Goal: Task Accomplishment & Management: Complete application form

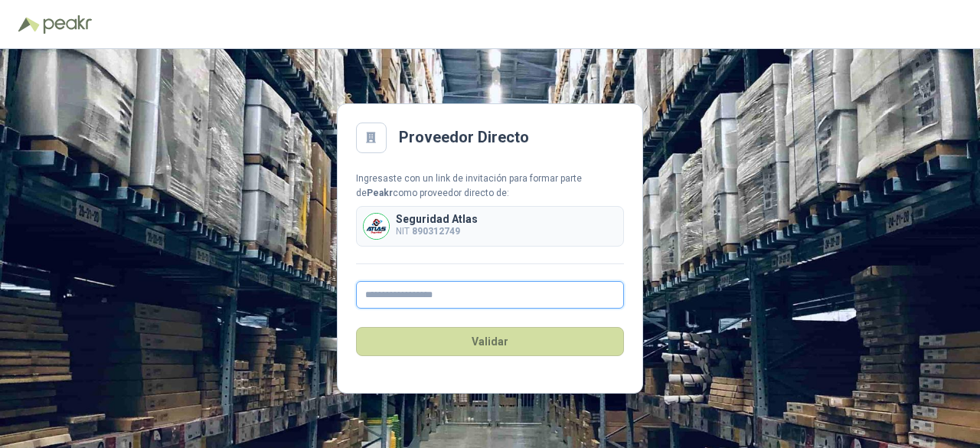
click at [449, 294] on input "text" at bounding box center [490, 295] width 268 height 28
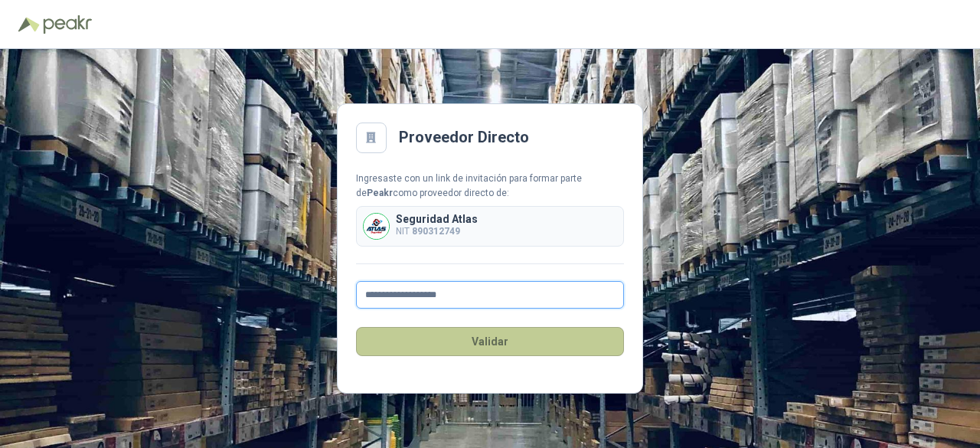
type input "**********"
click at [472, 341] on button "Validar" at bounding box center [490, 341] width 268 height 29
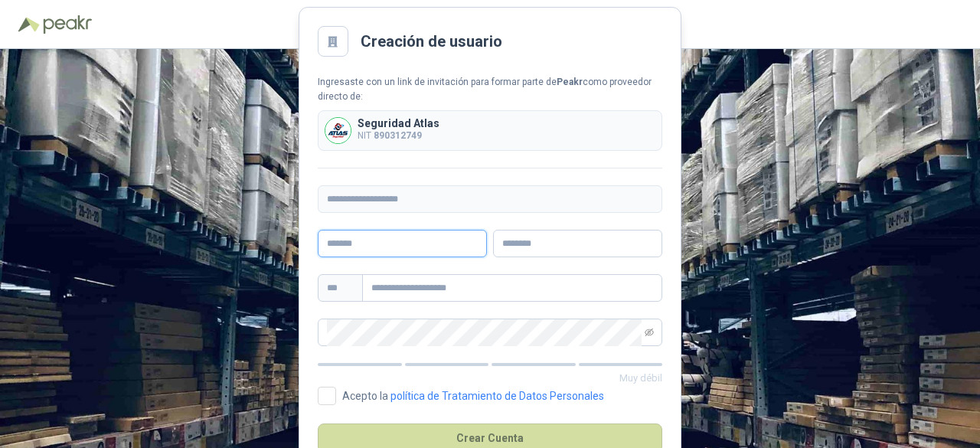
click at [370, 237] on input "text" at bounding box center [402, 244] width 169 height 28
type input "**********"
click at [533, 241] on input "text" at bounding box center [577, 244] width 169 height 28
type input "**********"
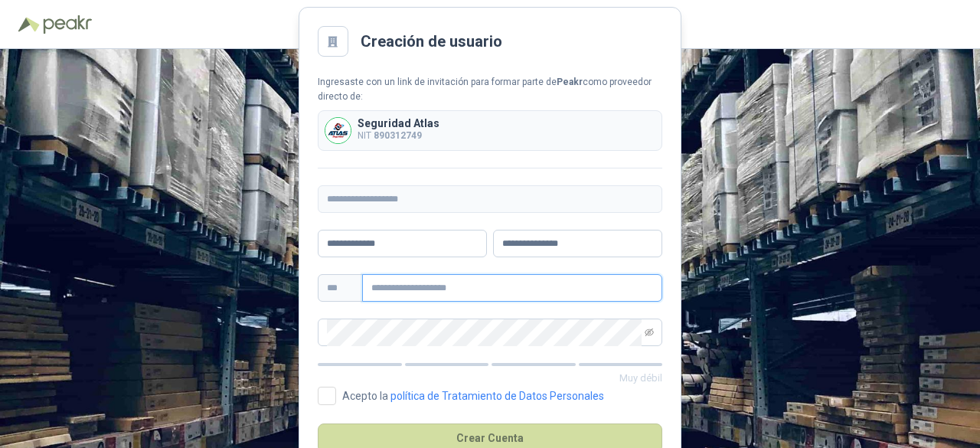
click at [434, 285] on input "text" at bounding box center [512, 288] width 300 height 28
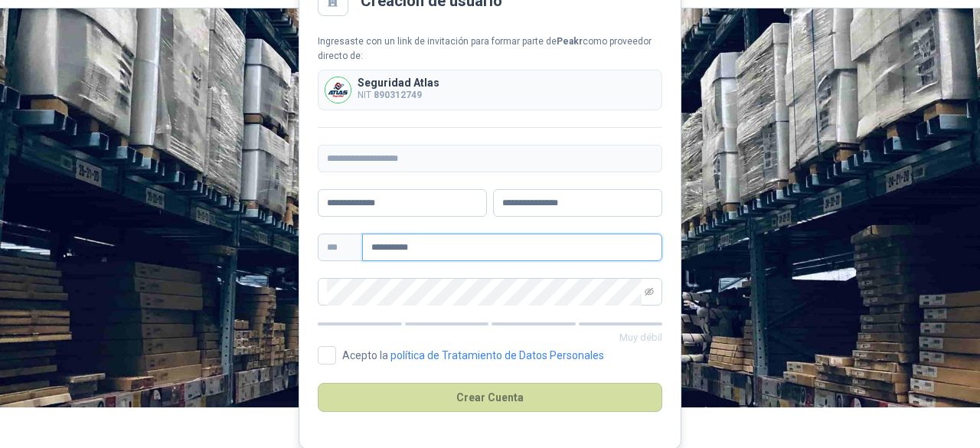
type input "**********"
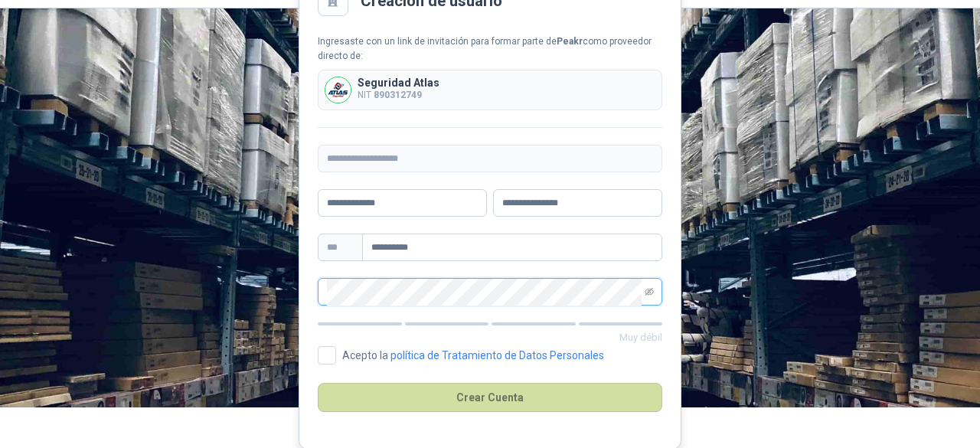
click at [300, 275] on main "**********" at bounding box center [490, 207] width 383 height 482
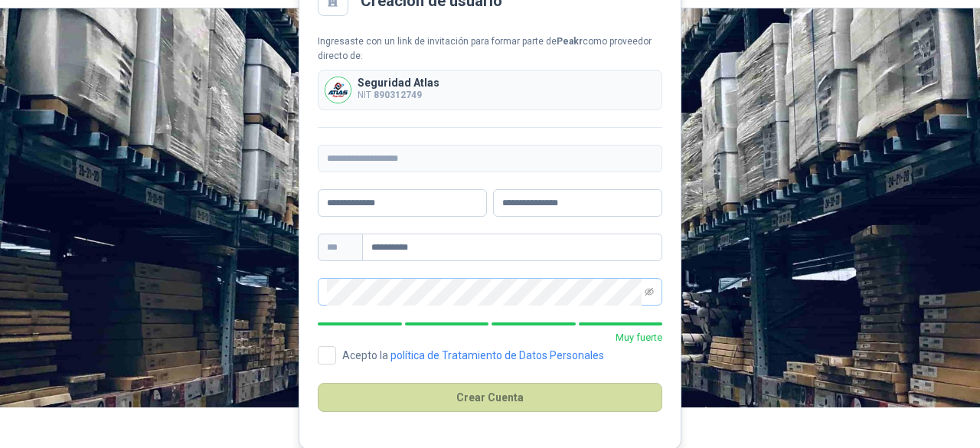
click at [649, 285] on span at bounding box center [649, 292] width 9 height 26
click at [647, 292] on icon "eye-invisible" at bounding box center [649, 291] width 9 height 9
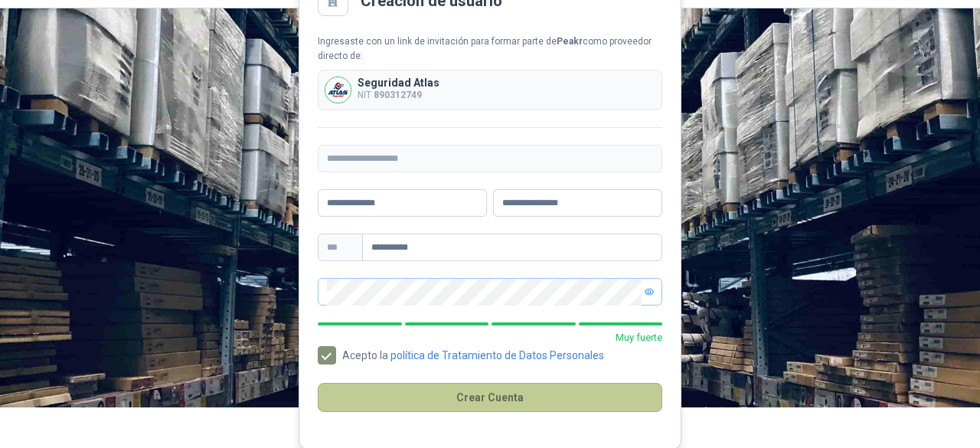
click at [438, 394] on button "Crear Cuenta" at bounding box center [490, 397] width 344 height 29
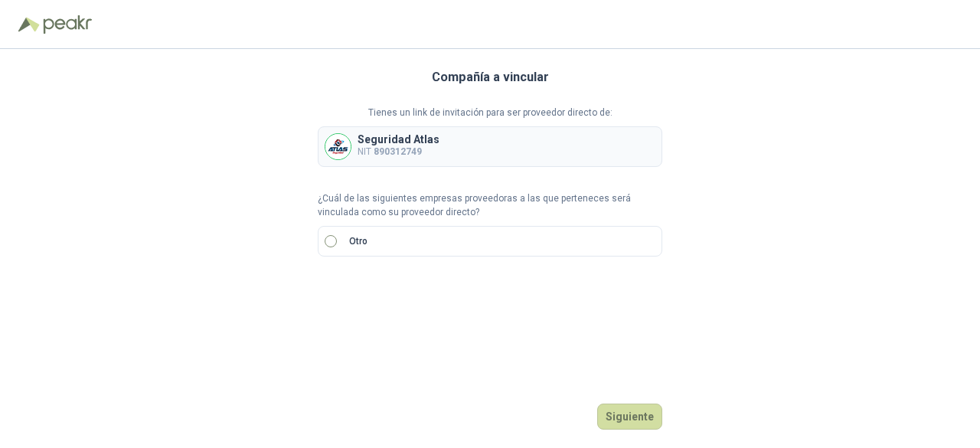
click at [340, 240] on label "Otro" at bounding box center [490, 241] width 344 height 31
click at [331, 186] on div "Tienes un link de invitación para ser proveedor directo de: Seguridad Atlas NIT…" at bounding box center [490, 207] width 344 height 202
click at [360, 240] on p "Otro" at bounding box center [358, 241] width 18 height 15
click at [358, 295] on input "search" at bounding box center [345, 292] width 36 height 23
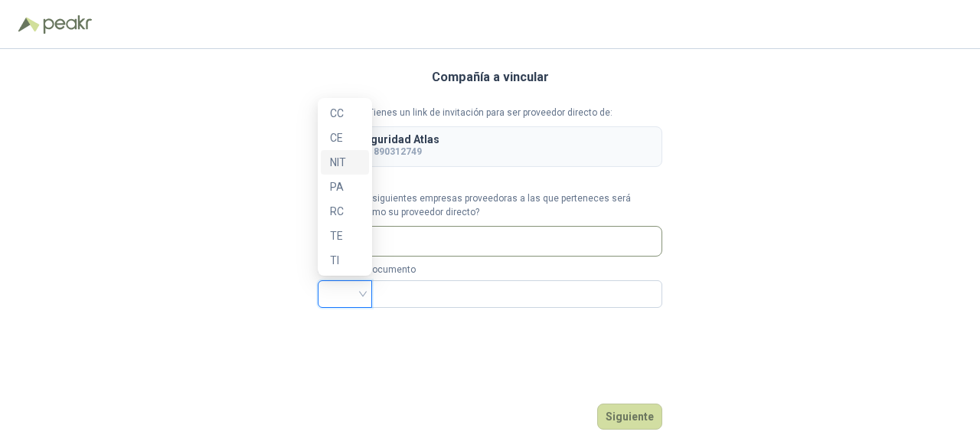
click at [338, 163] on div "NIT" at bounding box center [345, 162] width 30 height 17
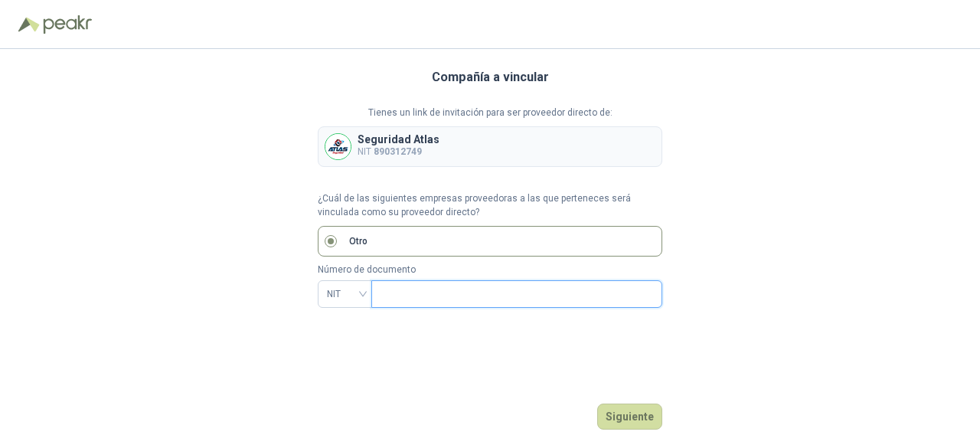
click at [438, 301] on input "text" at bounding box center [514, 294] width 269 height 26
type input "*********"
click at [640, 416] on button "Siguiente" at bounding box center [629, 416] width 65 height 26
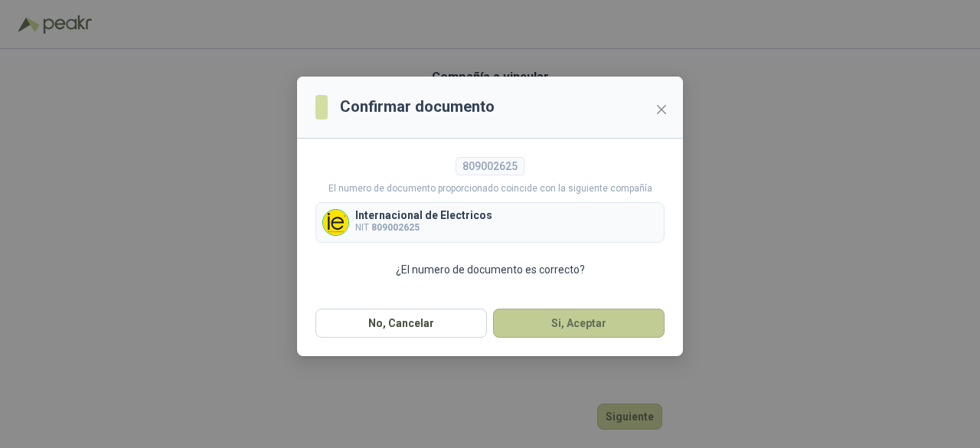
click at [536, 318] on button "Si, Aceptar" at bounding box center [578, 322] width 171 height 29
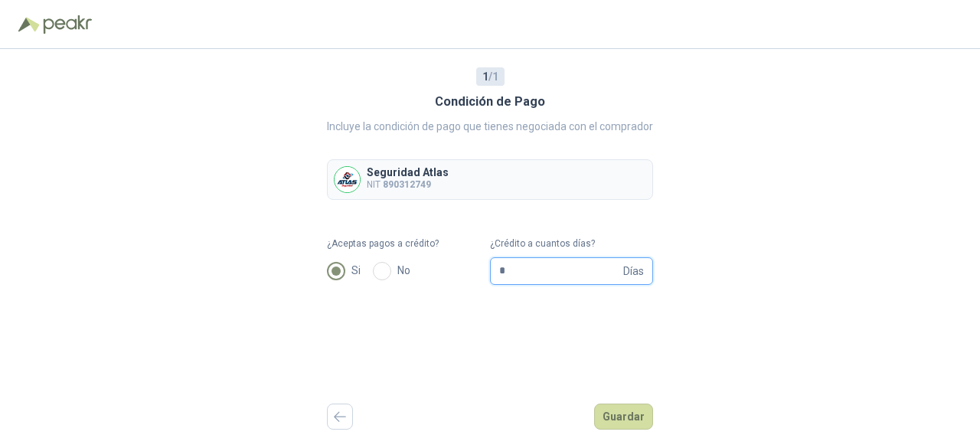
drag, startPoint x: 540, startPoint y: 263, endPoint x: 436, endPoint y: 263, distance: 104.9
click at [436, 263] on form "¿Aceptas pagos a crédito? Si No ¿Crédito a cuantos días? * Días" at bounding box center [490, 261] width 326 height 48
type input "**"
click at [718, 249] on div "1 / 1 Condición de Pago Incluye la condición de pago que tienes negociada con e…" at bounding box center [490, 248] width 980 height 399
click at [625, 413] on button "Guardar" at bounding box center [623, 416] width 59 height 26
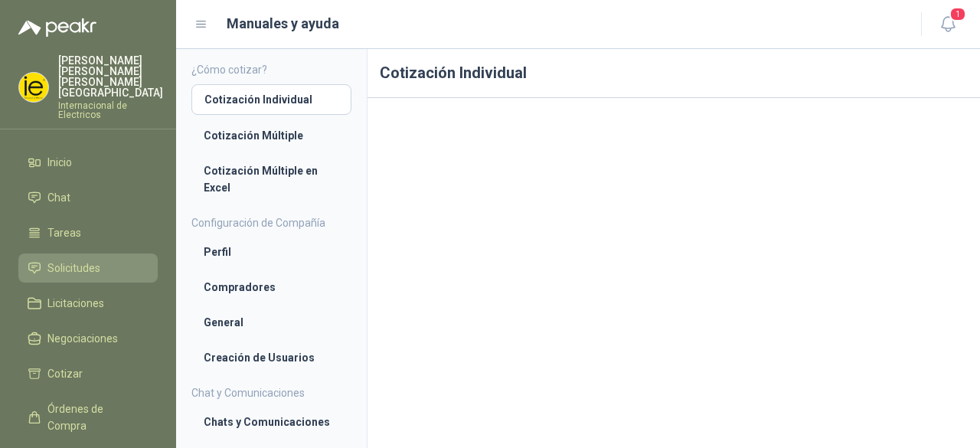
click at [69, 259] on span "Solicitudes" at bounding box center [73, 267] width 53 height 17
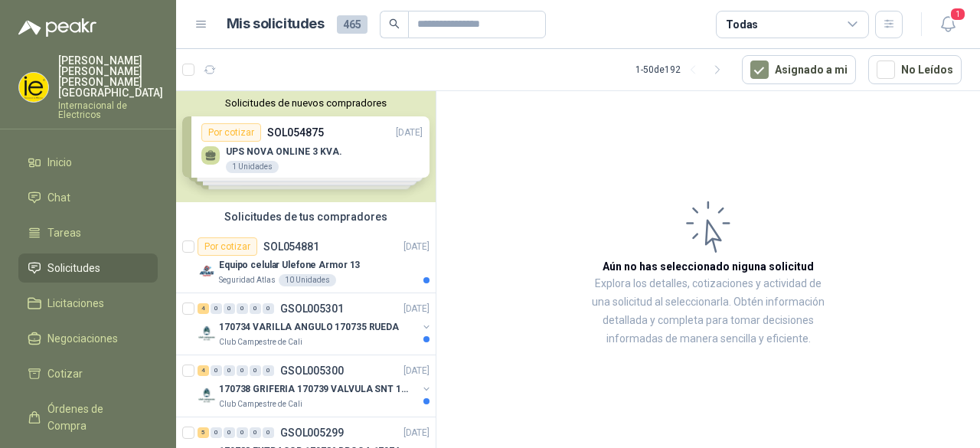
click at [301, 158] on div "Solicitudes de nuevos compradores Por cotizar SOL054875 [DATE] UPS NOVA ONLINE …" at bounding box center [305, 146] width 259 height 111
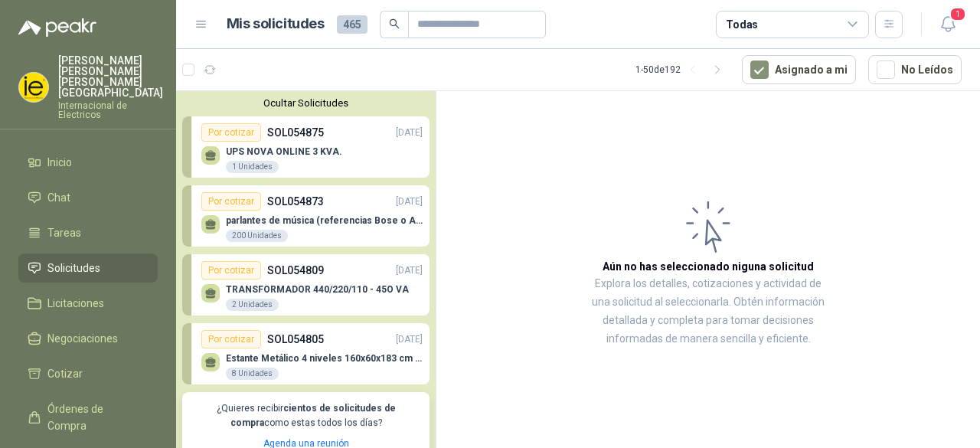
click at [286, 155] on p "UPS NOVA ONLINE 3 KVA." at bounding box center [284, 151] width 116 height 11
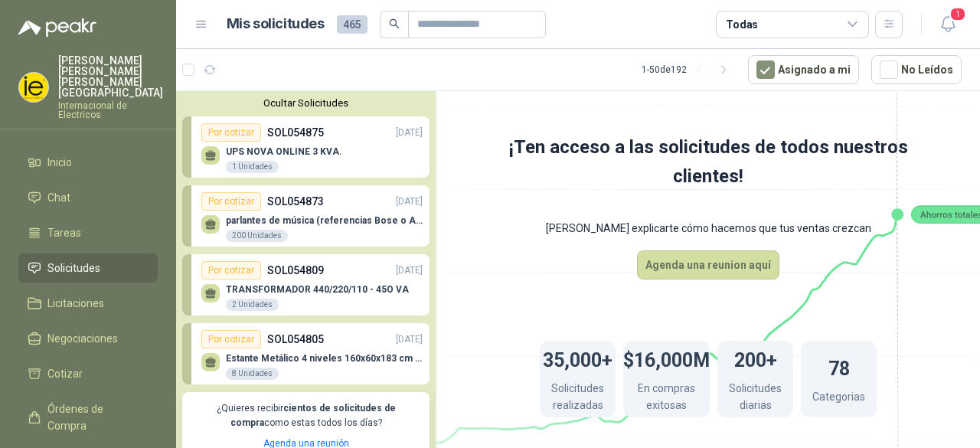
click at [364, 151] on div "UPS NOVA ONLINE 3 KVA. 1 Unidades" at bounding box center [311, 158] width 221 height 32
click at [270, 154] on p "UPS NOVA ONLINE 3 KVA." at bounding box center [284, 151] width 116 height 11
click at [230, 135] on div "Por cotizar" at bounding box center [231, 132] width 60 height 18
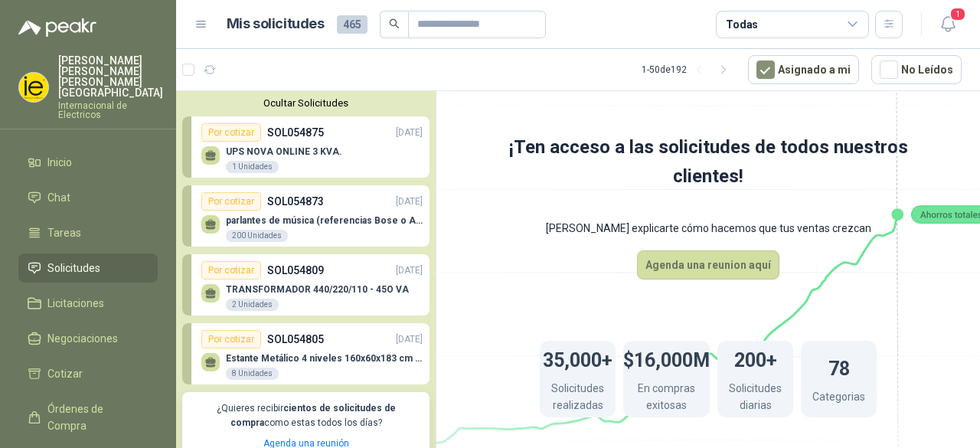
click at [210, 159] on icon at bounding box center [210, 158] width 9 height 3
click at [343, 208] on div "Por cotizar SOL054873 [DATE]" at bounding box center [311, 201] width 221 height 18
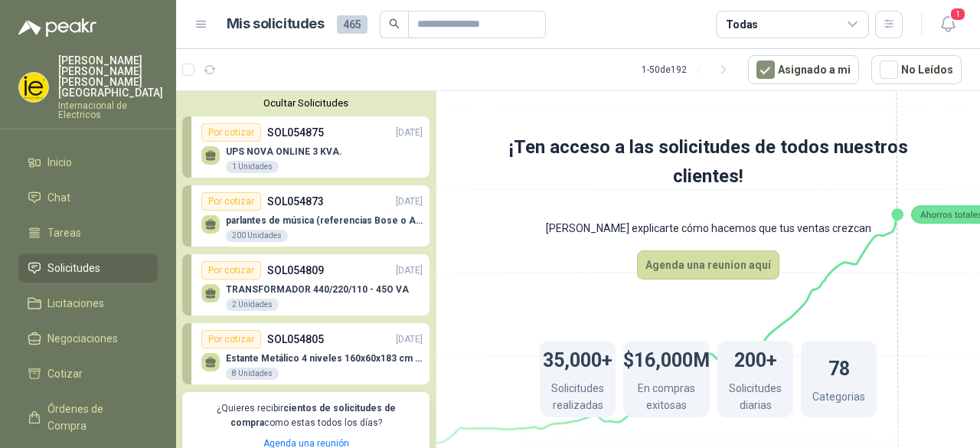
click at [338, 152] on div "UPS NOVA ONLINE 3 KVA. 1 Unidades" at bounding box center [311, 158] width 221 height 32
click at [949, 27] on icon "button" at bounding box center [947, 24] width 19 height 19
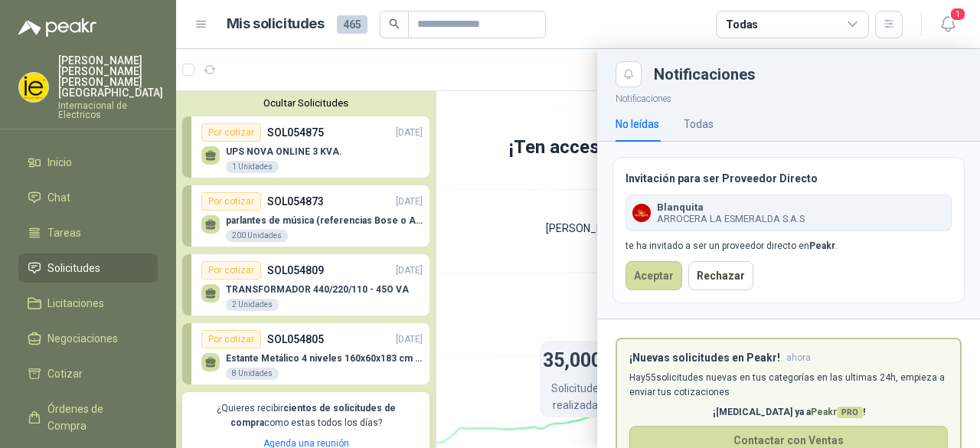
drag, startPoint x: 707, startPoint y: 221, endPoint x: 698, endPoint y: 222, distance: 9.2
click at [706, 222] on span "ARROCERA LA ESMERALDA S.A.S" at bounding box center [731, 218] width 148 height 11
click at [655, 276] on button "Aceptar" at bounding box center [653, 275] width 57 height 29
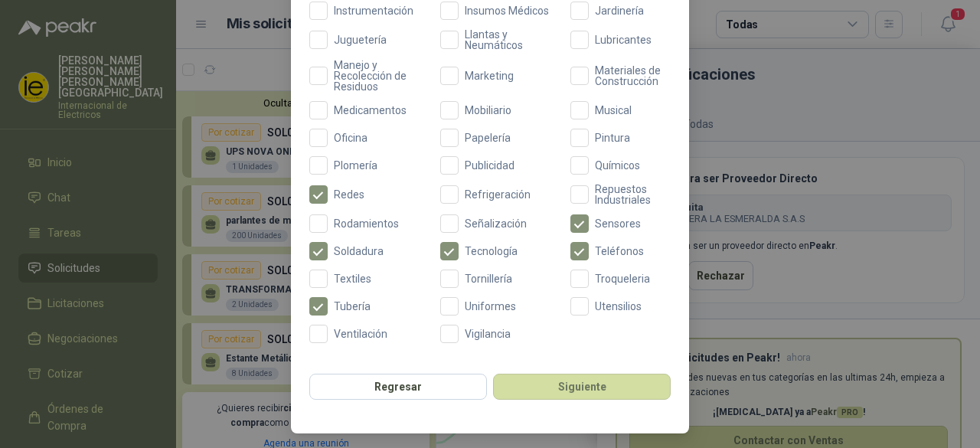
scroll to position [673, 0]
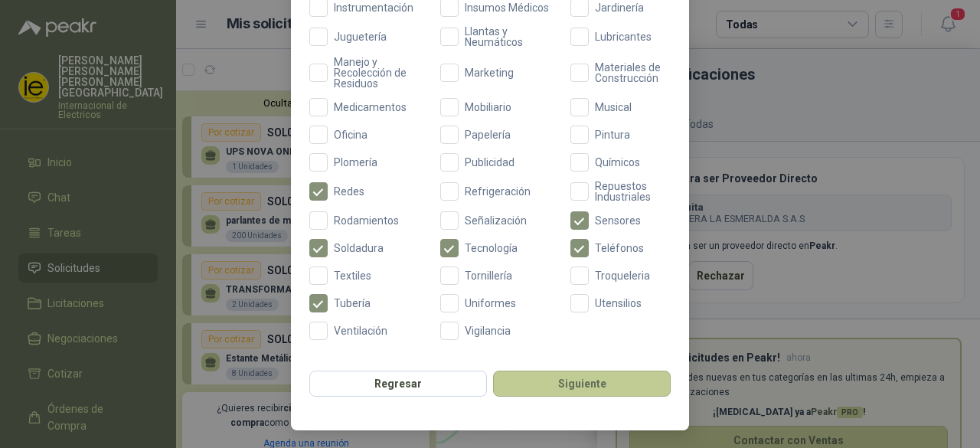
click at [583, 376] on button "Siguiente" at bounding box center [582, 383] width 178 height 26
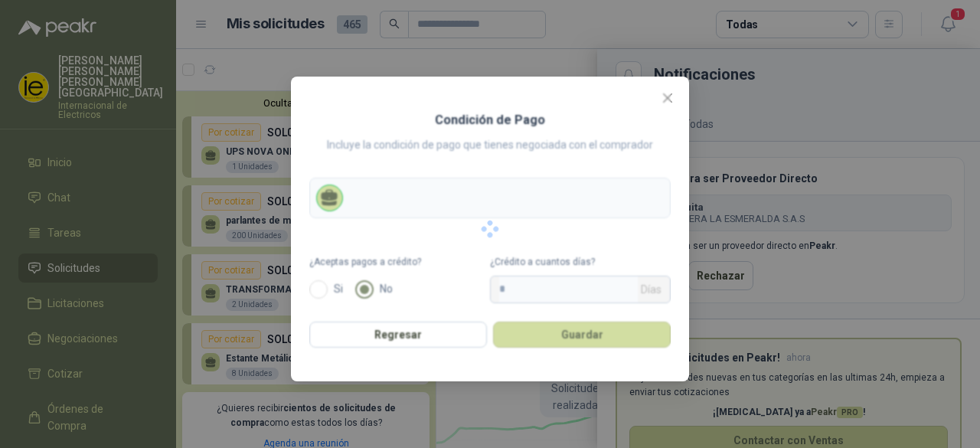
scroll to position [0, 0]
click at [491, 291] on span "* Días" at bounding box center [580, 290] width 181 height 28
click at [497, 292] on span "* Días" at bounding box center [580, 290] width 181 height 28
drag, startPoint x: 515, startPoint y: 287, endPoint x: 491, endPoint y: 272, distance: 28.2
click at [491, 279] on span "* Días" at bounding box center [580, 290] width 181 height 28
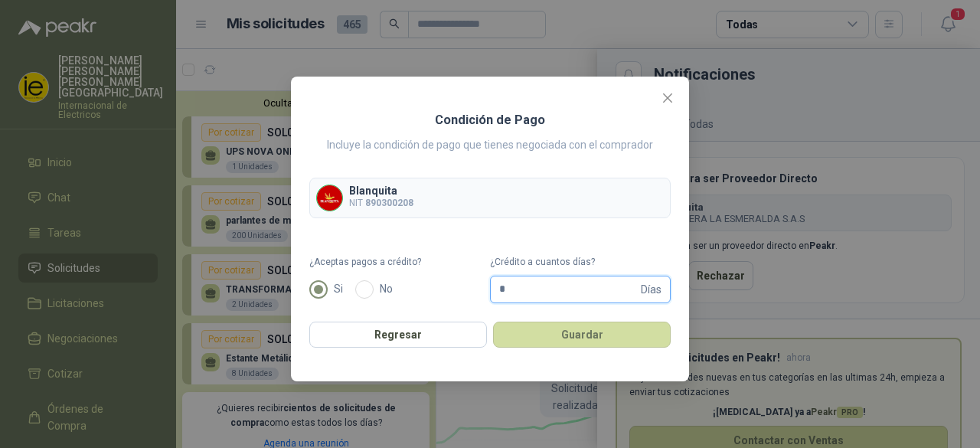
click at [557, 292] on input "*" at bounding box center [568, 289] width 139 height 26
click at [550, 292] on input "*" at bounding box center [568, 289] width 139 height 26
click at [513, 282] on input "*" at bounding box center [568, 289] width 139 height 26
drag, startPoint x: 513, startPoint y: 282, endPoint x: 465, endPoint y: 281, distance: 47.5
click at [465, 281] on form "¿Aceptas pagos a crédito? Si No ¿Crédito a cuantos días? * Días" at bounding box center [489, 279] width 361 height 48
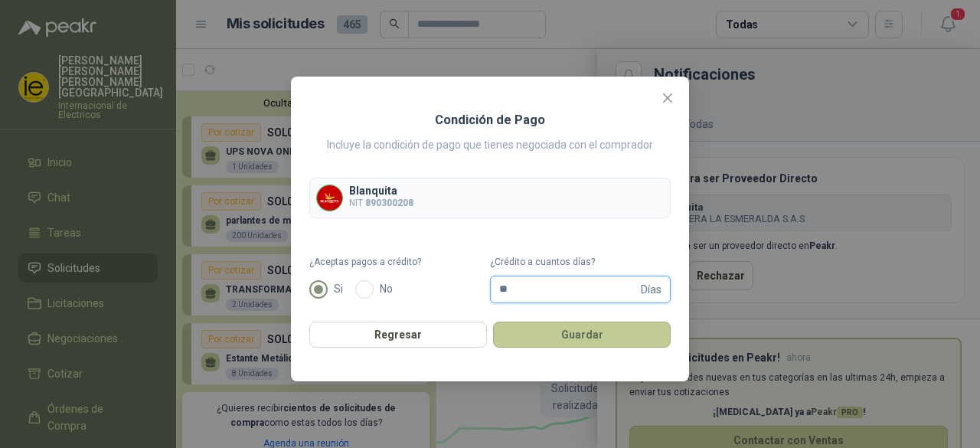
type input "**"
click at [550, 328] on button "Guardar" at bounding box center [582, 334] width 178 height 26
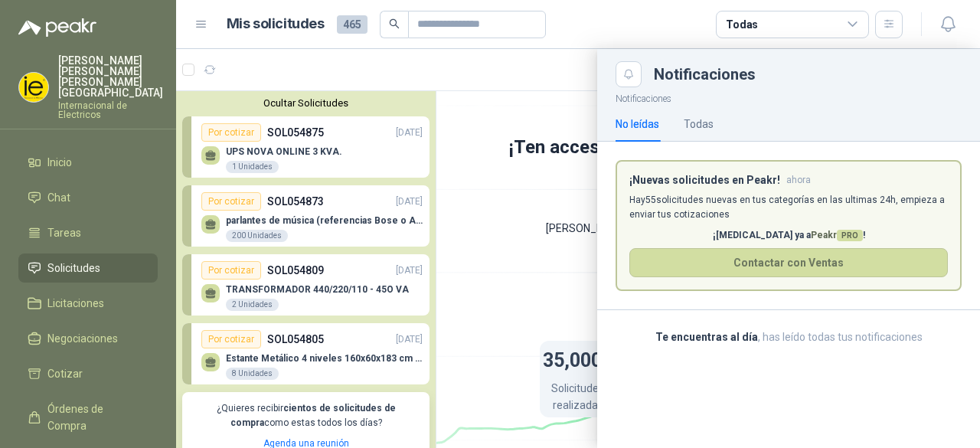
click at [573, 89] on div at bounding box center [578, 248] width 804 height 399
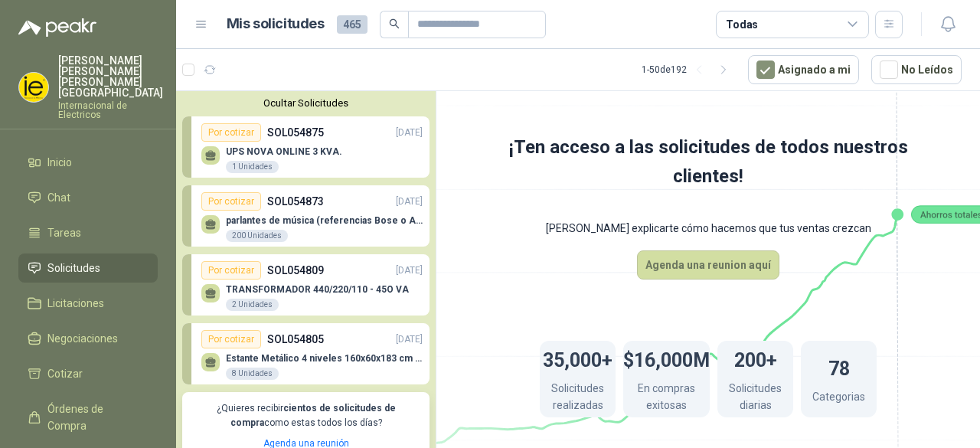
click at [288, 146] on p "UPS NOVA ONLINE 3 KVA." at bounding box center [284, 151] width 116 height 11
click at [228, 124] on div "Por cotizar" at bounding box center [231, 132] width 60 height 18
click at [231, 134] on div "Por cotizar" at bounding box center [231, 132] width 60 height 18
click at [231, 135] on div "Por cotizar" at bounding box center [231, 132] width 60 height 18
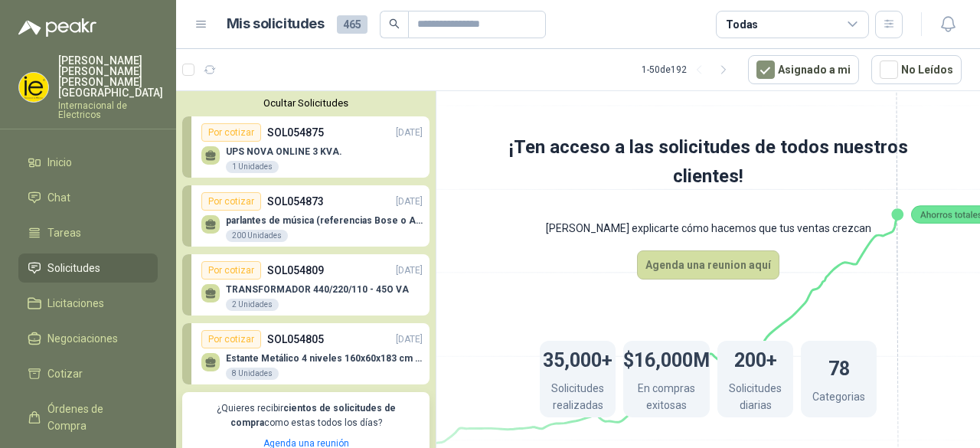
click at [236, 194] on div "Por cotizar" at bounding box center [231, 201] width 60 height 18
drag, startPoint x: 269, startPoint y: 159, endPoint x: 261, endPoint y: 168, distance: 11.4
click at [269, 158] on div "UPS NOVA ONLINE 3 KVA. 1 Unidades" at bounding box center [284, 160] width 116 height 28
click at [261, 168] on div "1 Unidades" at bounding box center [252, 167] width 53 height 12
click at [258, 168] on div "1 Unidades" at bounding box center [252, 167] width 53 height 12
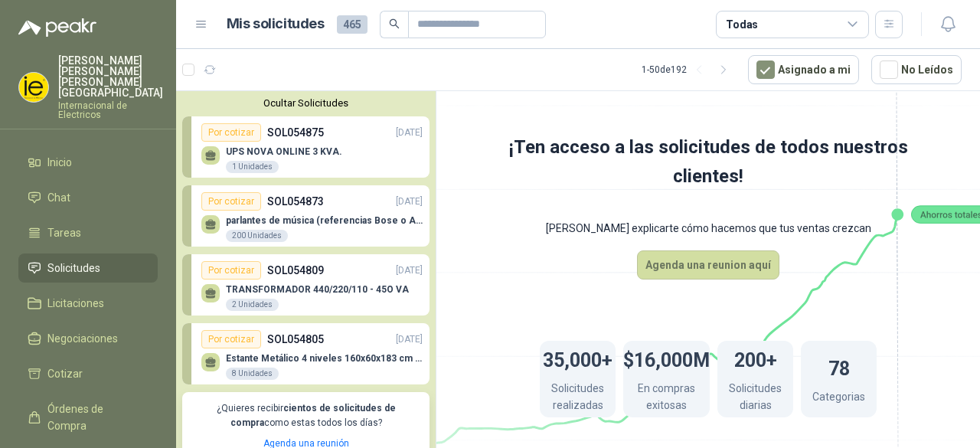
click at [256, 168] on div "1 Unidades" at bounding box center [252, 167] width 53 height 12
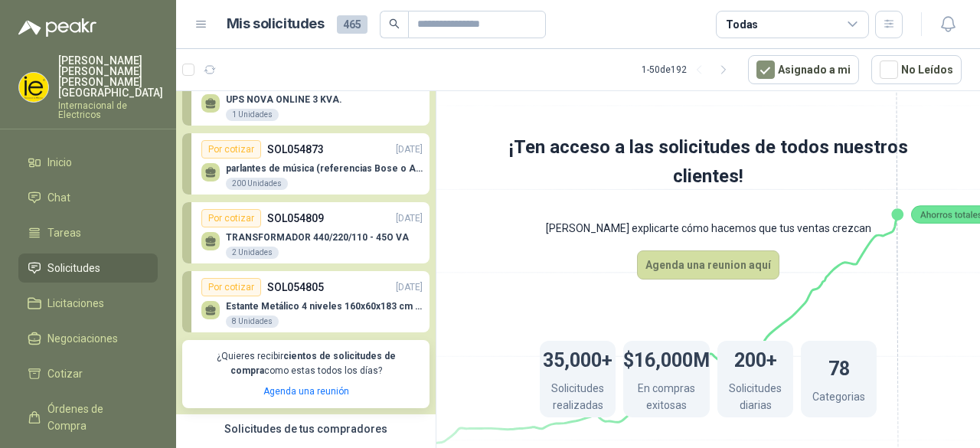
scroll to position [77, 0]
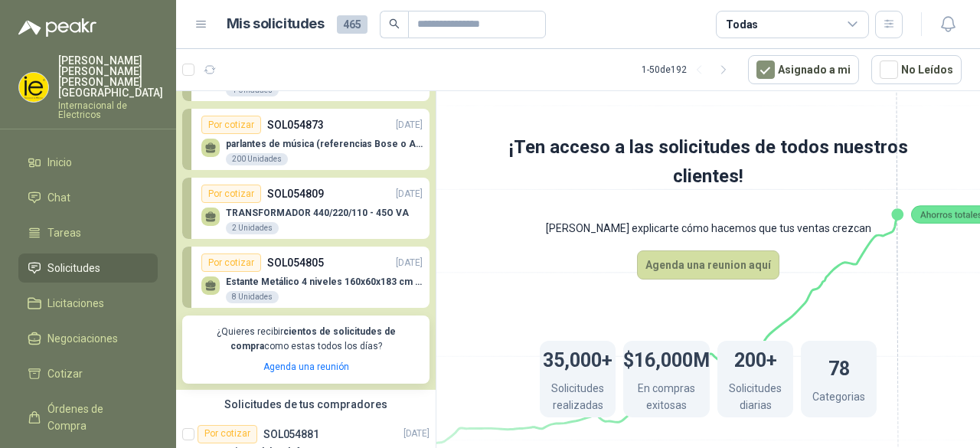
click at [286, 215] on p "TRANSFORMADOR 440/220/110 - 45O VA" at bounding box center [317, 212] width 183 height 11
click at [246, 181] on link "Por cotizar SOL054809 [DATE] TRANSFORMADOR 440/220/110 - 45O VA 2 Unidades" at bounding box center [305, 208] width 247 height 61
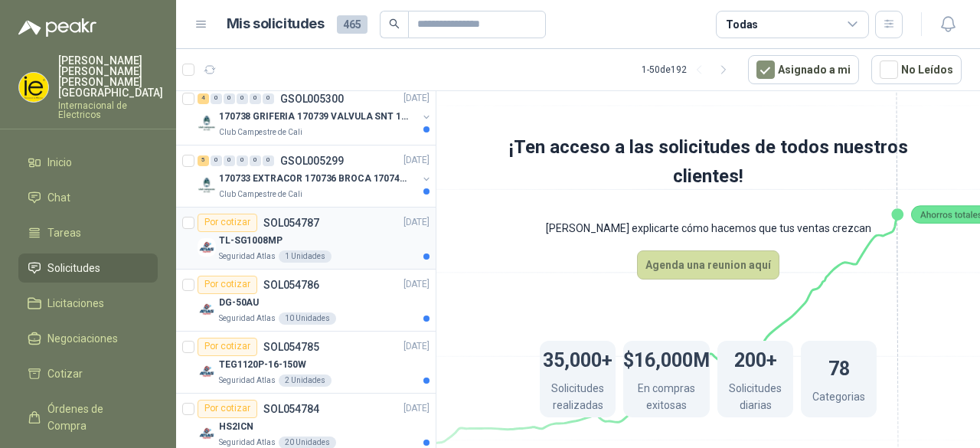
scroll to position [612, 0]
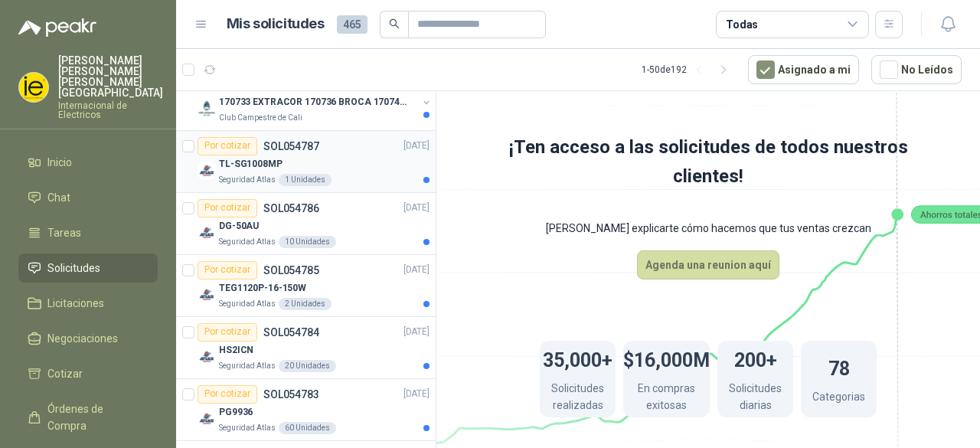
click at [328, 163] on div "TL-SG1008MP" at bounding box center [324, 164] width 211 height 18
click at [298, 175] on div "1 Unidades" at bounding box center [305, 180] width 53 height 12
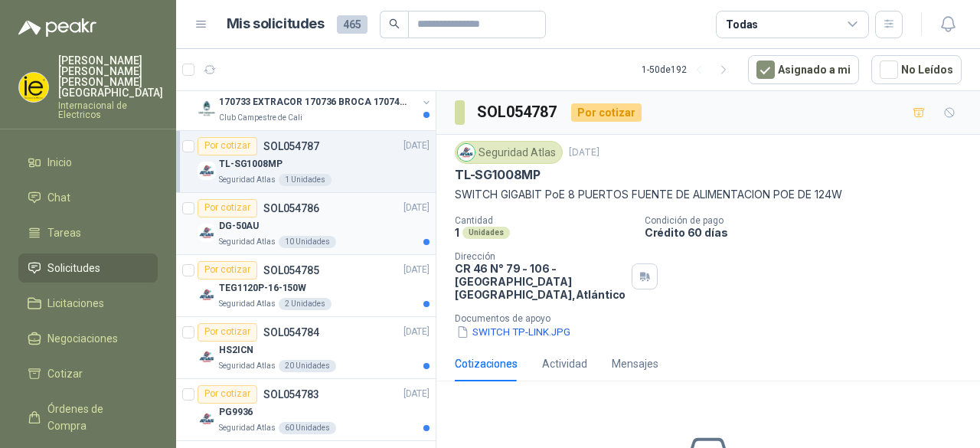
click at [285, 211] on p "SOL054786" at bounding box center [291, 208] width 56 height 11
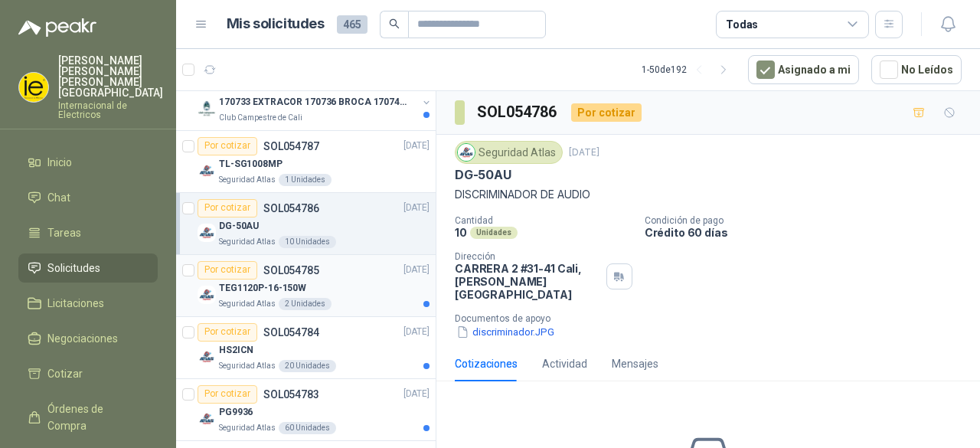
click at [253, 279] on div "TEG1120P-16-150W" at bounding box center [324, 288] width 211 height 18
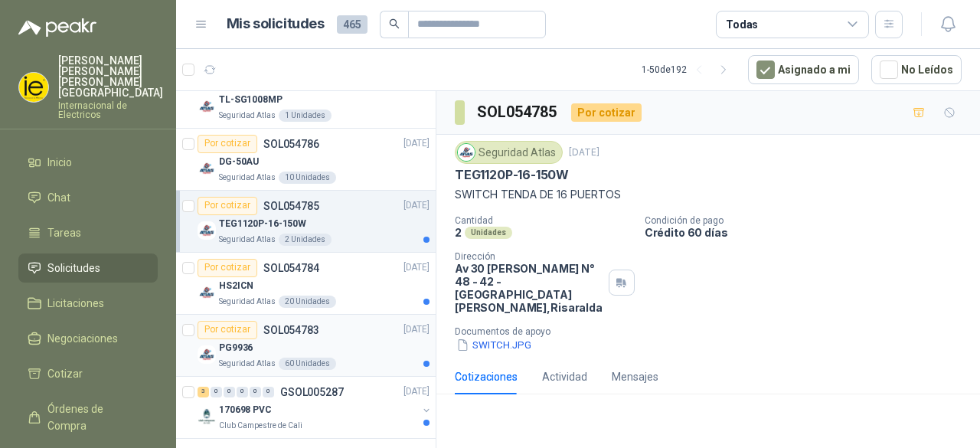
scroll to position [765, 0]
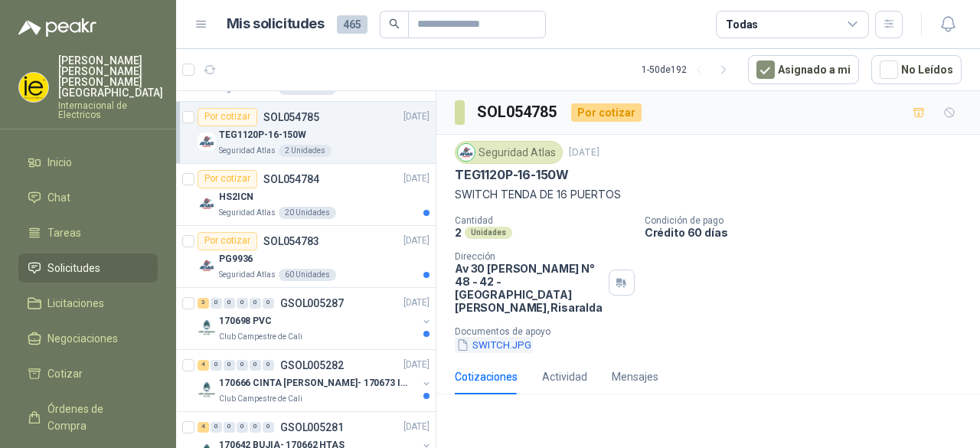
click at [516, 337] on button "SWITCH.JPG" at bounding box center [494, 345] width 78 height 16
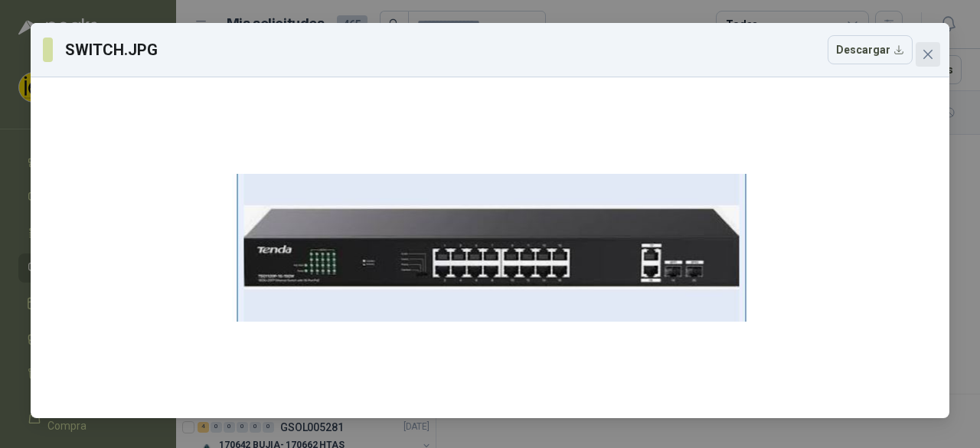
click at [922, 54] on icon "close" at bounding box center [928, 54] width 12 height 12
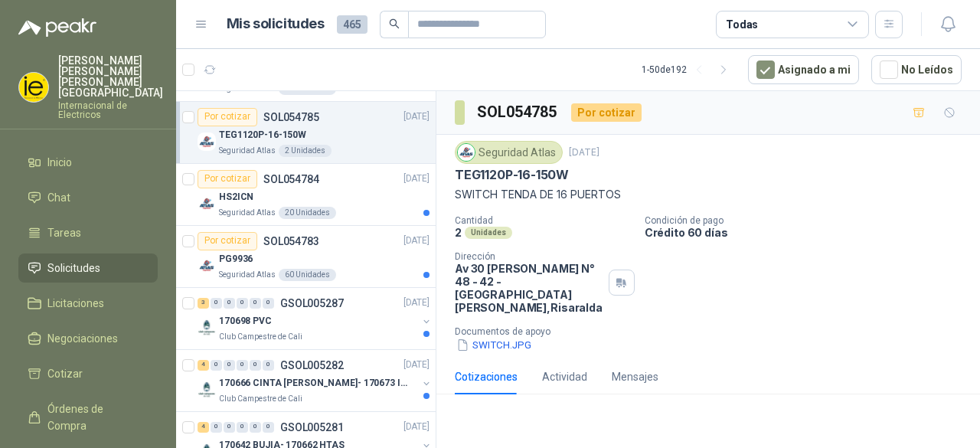
scroll to position [122, 0]
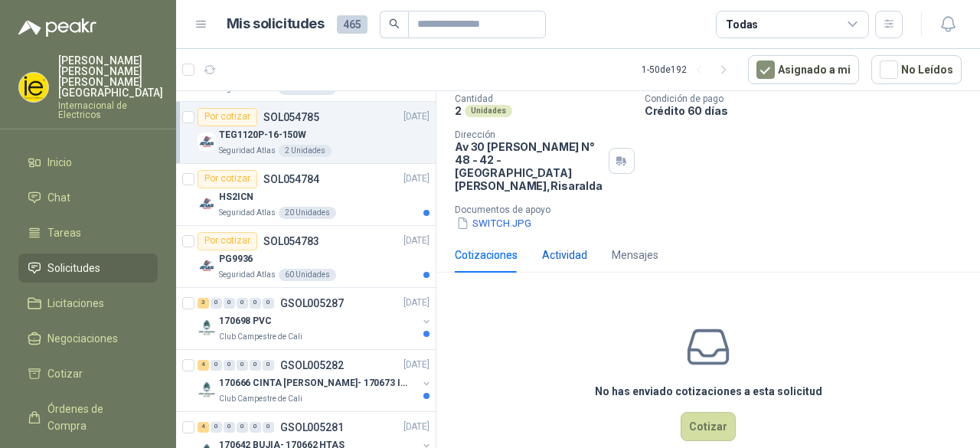
click at [566, 246] on div "Actividad" at bounding box center [564, 254] width 45 height 17
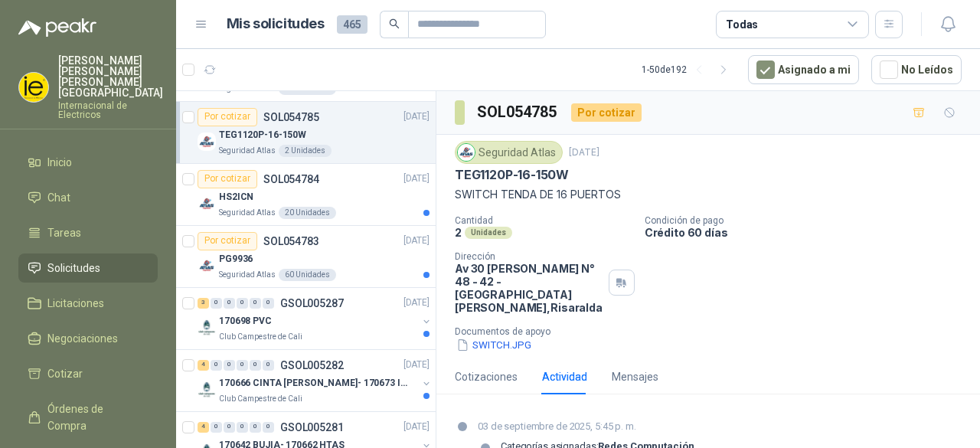
scroll to position [26, 0]
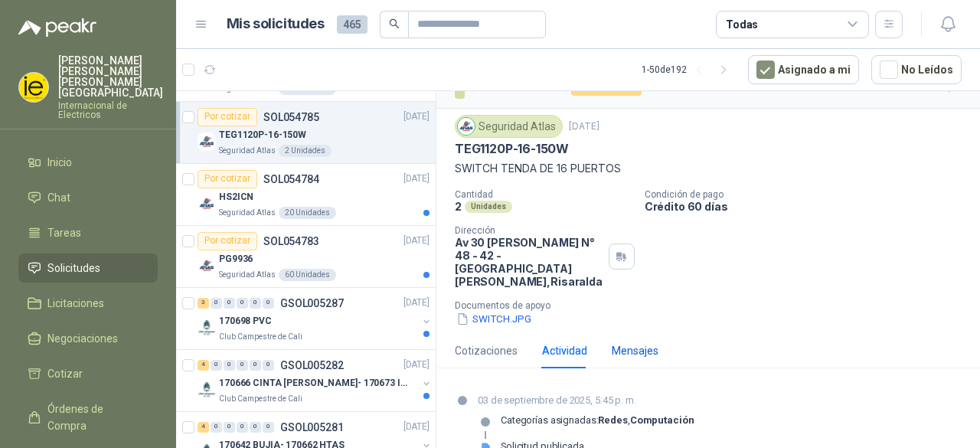
click at [646, 342] on div "Mensajes" at bounding box center [635, 350] width 47 height 17
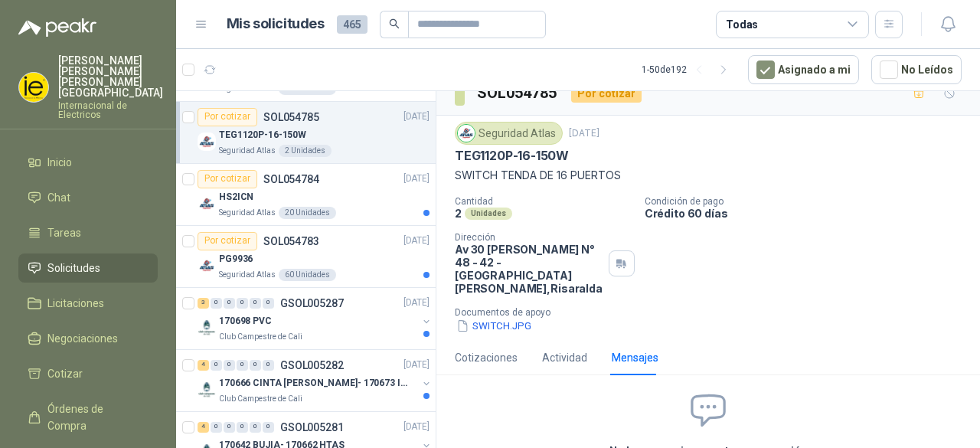
scroll to position [96, 0]
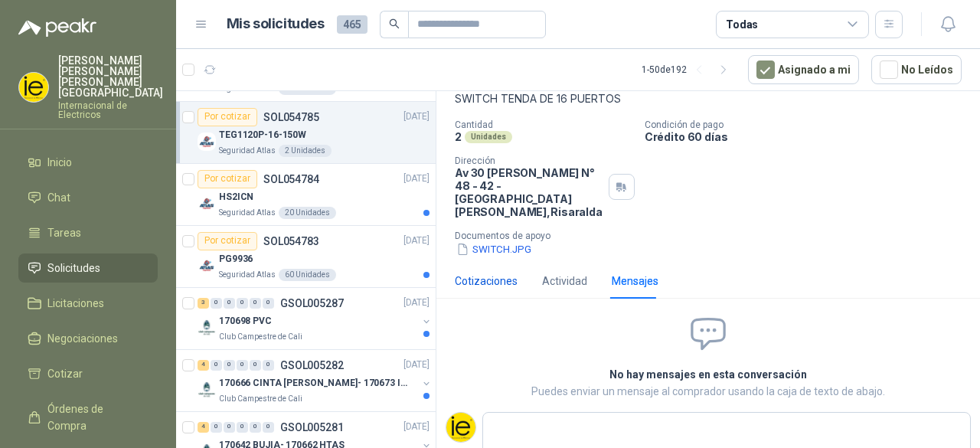
click at [491, 273] on div "Cotizaciones" at bounding box center [486, 281] width 63 height 17
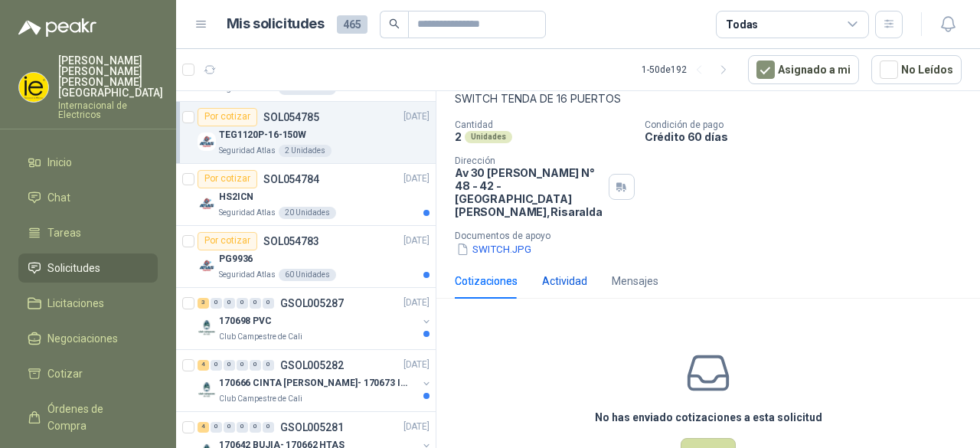
click at [556, 273] on div "Actividad" at bounding box center [564, 281] width 45 height 17
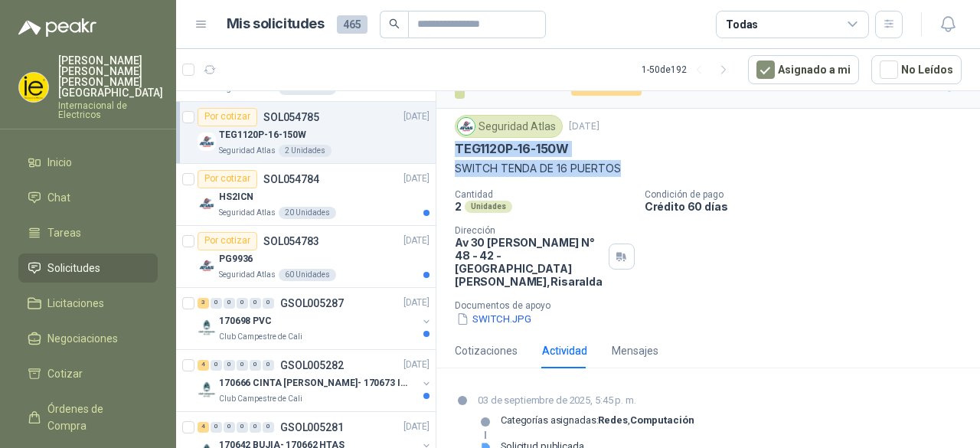
drag, startPoint x: 453, startPoint y: 147, endPoint x: 625, endPoint y: 165, distance: 173.2
click at [625, 165] on div "Seguridad Atlas [DATE] TEG1120P-16-150W SWITCH TENDA DE 16 PUERTOS Cantidad 2 U…" at bounding box center [707, 221] width 543 height 224
copy div "TEG1120P-16-150W SWITCH TENDA DE 16 PUERTOS"
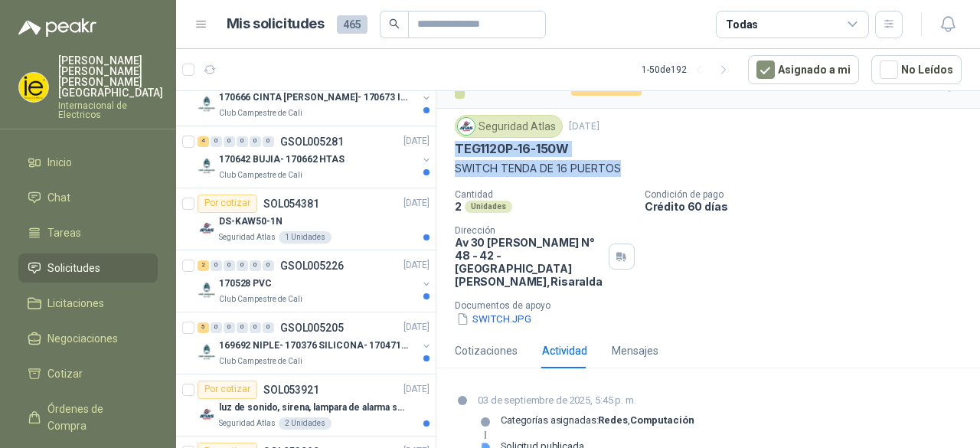
scroll to position [1072, 0]
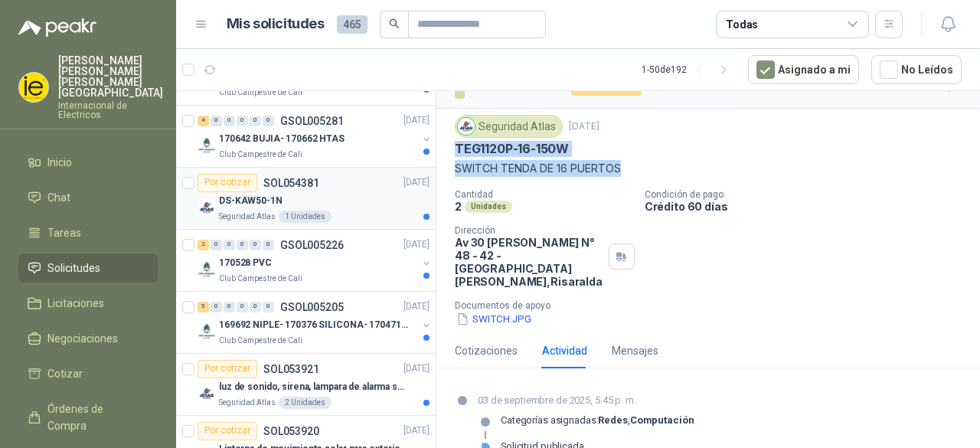
click at [306, 194] on div "DS-KAW50-1N" at bounding box center [324, 201] width 211 height 18
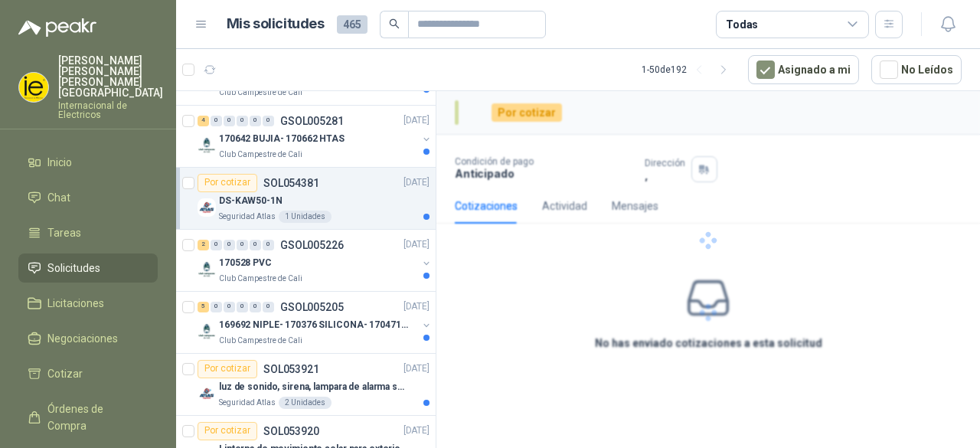
click at [252, 199] on p "DS-KAW50-1N" at bounding box center [251, 201] width 64 height 15
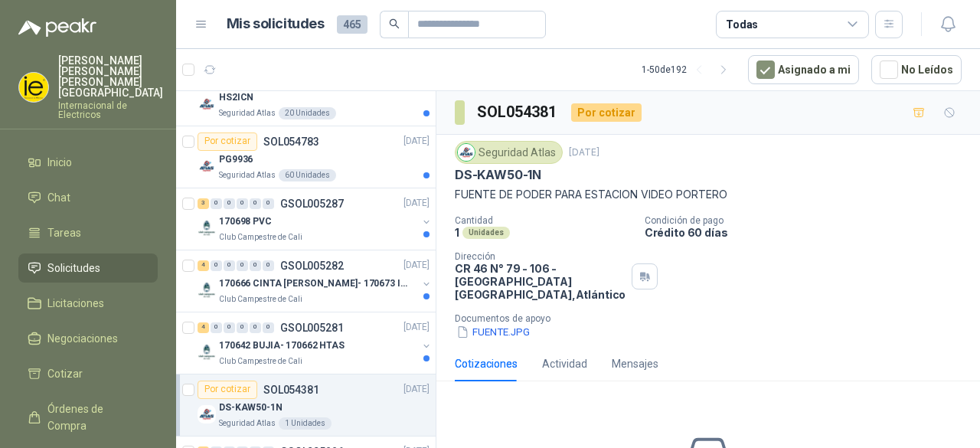
scroll to position [842, 0]
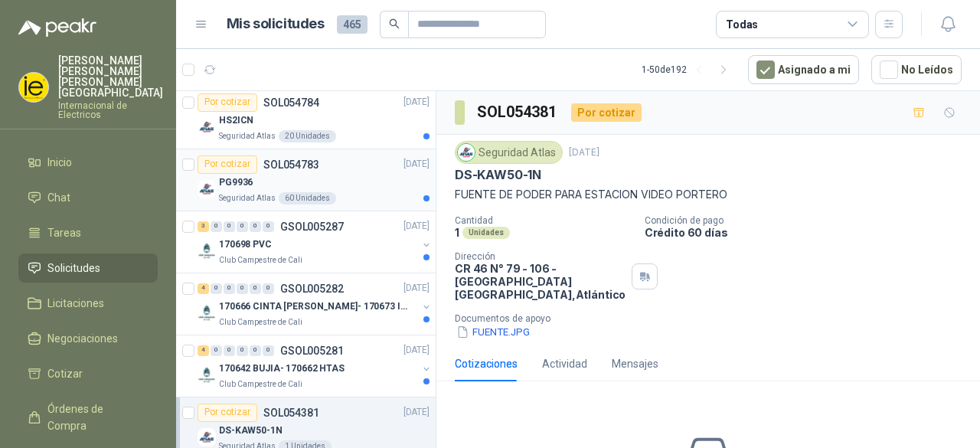
click at [252, 188] on div "PG9936" at bounding box center [324, 183] width 211 height 18
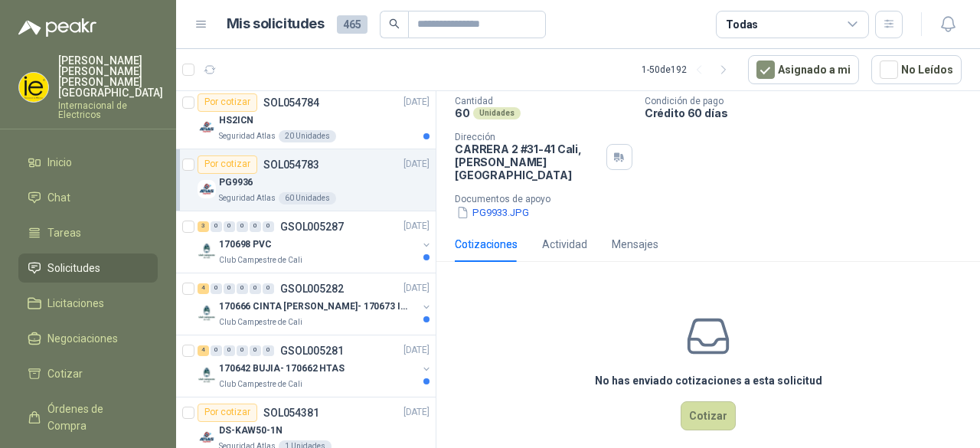
scroll to position [122, 0]
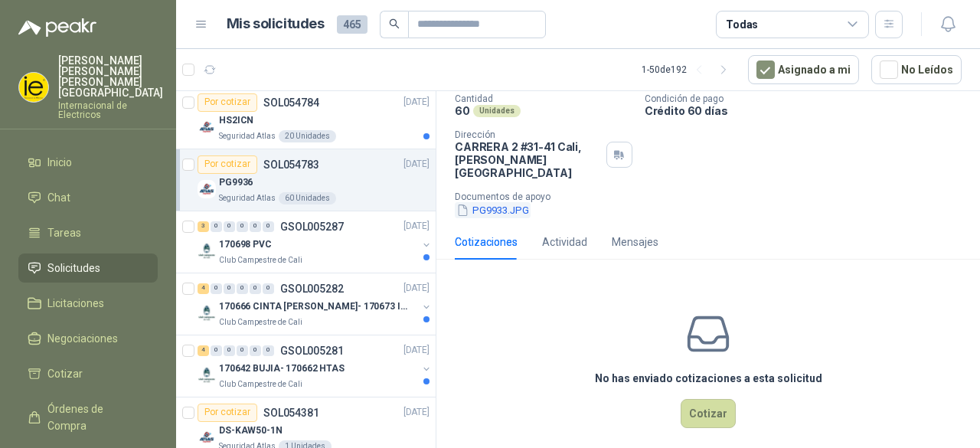
click at [511, 202] on button "PG9933.JPG" at bounding box center [493, 210] width 76 height 16
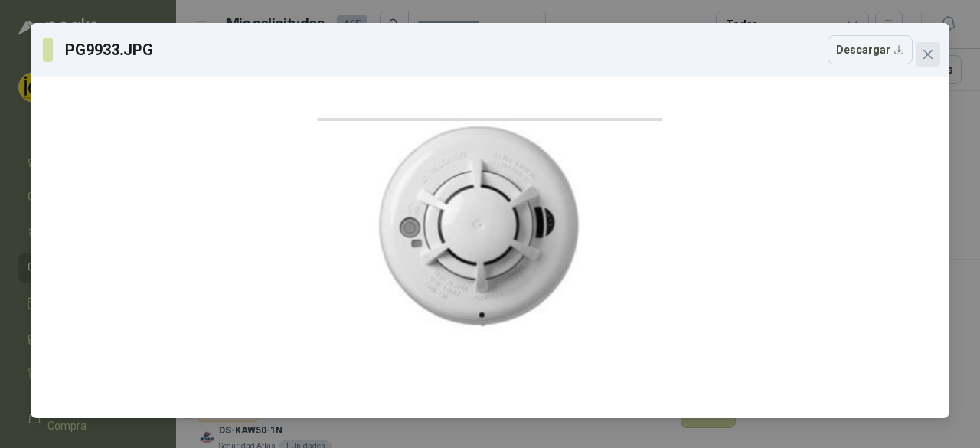
click at [931, 56] on icon "close" at bounding box center [928, 54] width 12 height 12
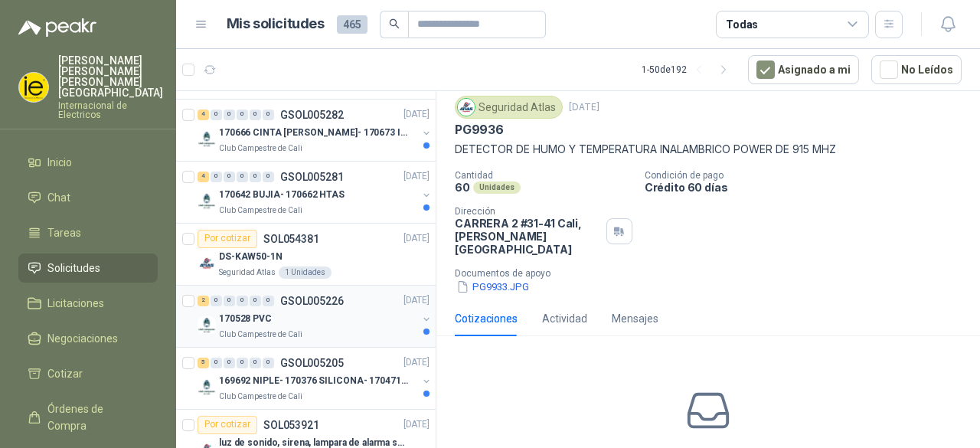
scroll to position [1072, 0]
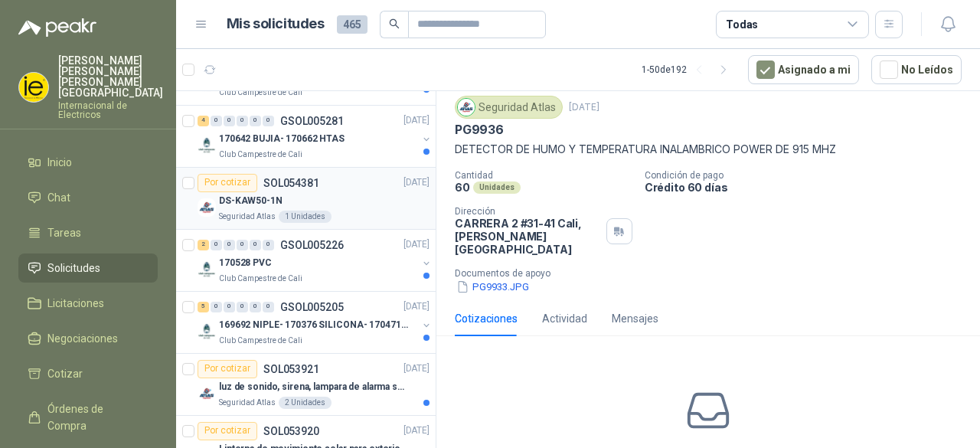
click at [257, 211] on p "Seguridad Atlas" at bounding box center [247, 217] width 57 height 12
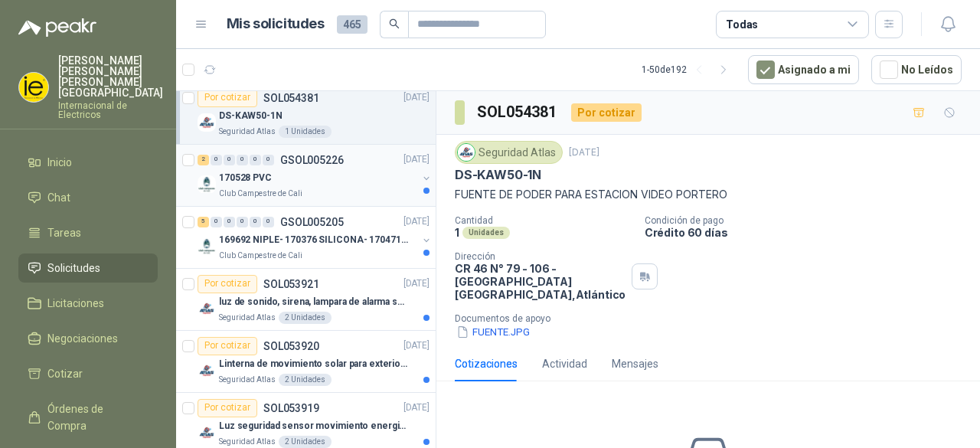
scroll to position [1225, 0]
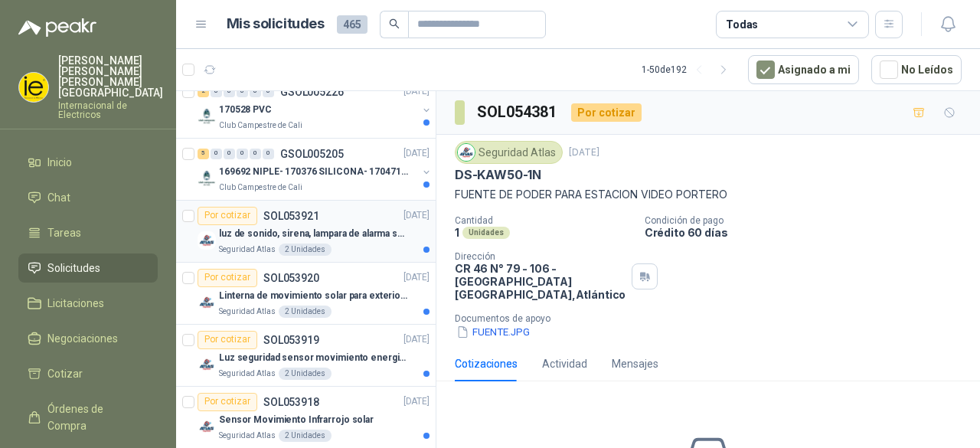
click at [254, 243] on p "Seguridad Atlas" at bounding box center [247, 249] width 57 height 12
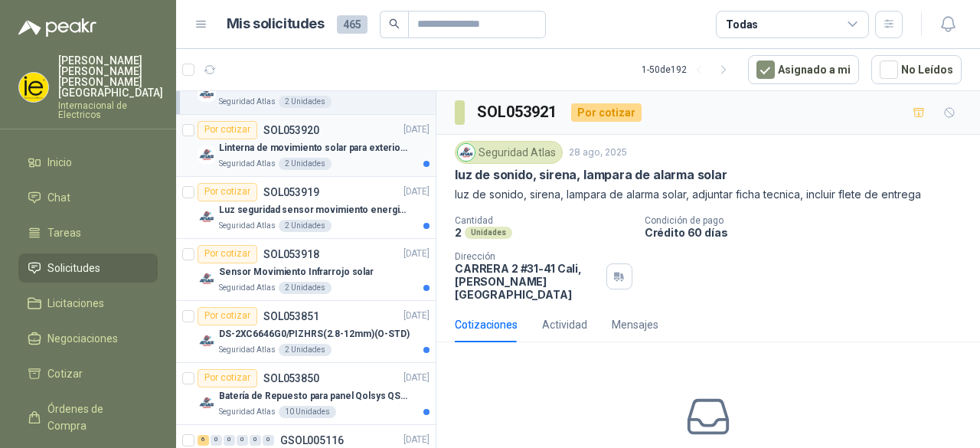
scroll to position [1454, 0]
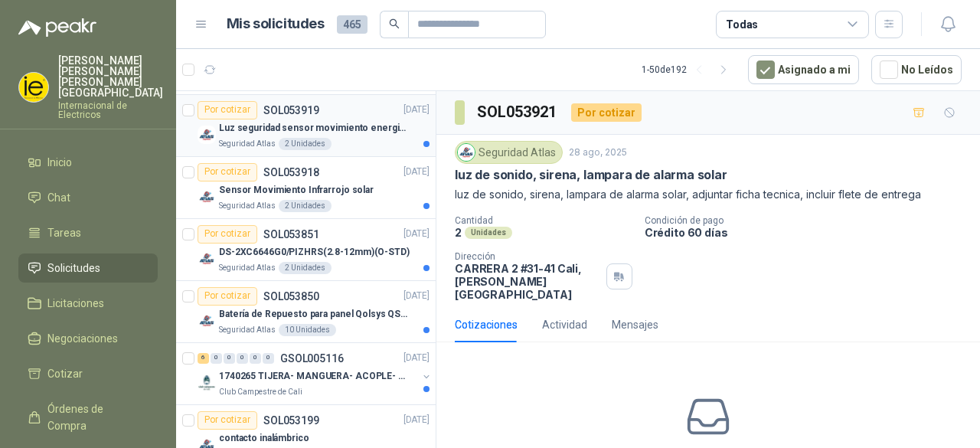
drag, startPoint x: 364, startPoint y: 133, endPoint x: 357, endPoint y: 151, distance: 18.9
click at [363, 138] on div "Seguridad Atlas 2 Unidades" at bounding box center [324, 144] width 211 height 12
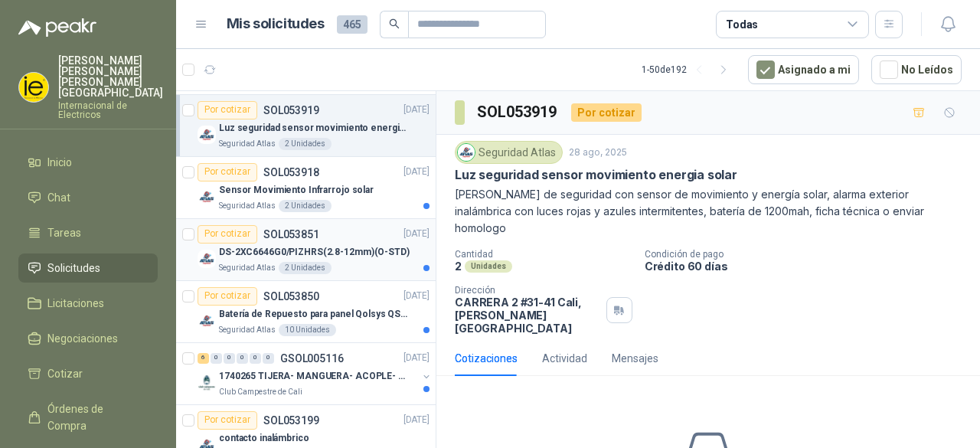
click at [316, 245] on p "DS-2XC6646G0/PIZHRS(2.8-12mm)(O-STD)" at bounding box center [314, 252] width 191 height 15
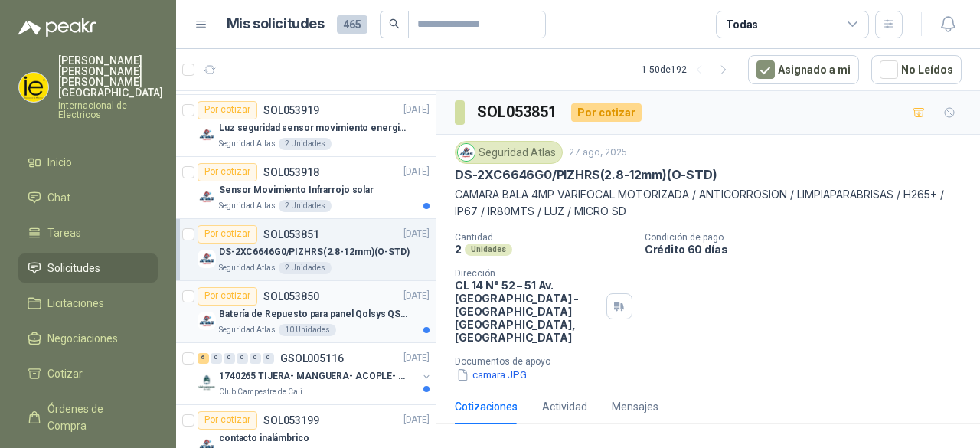
click at [360, 315] on p "Batería de Repuesto para panel Qolsys QS9302" at bounding box center [314, 314] width 191 height 15
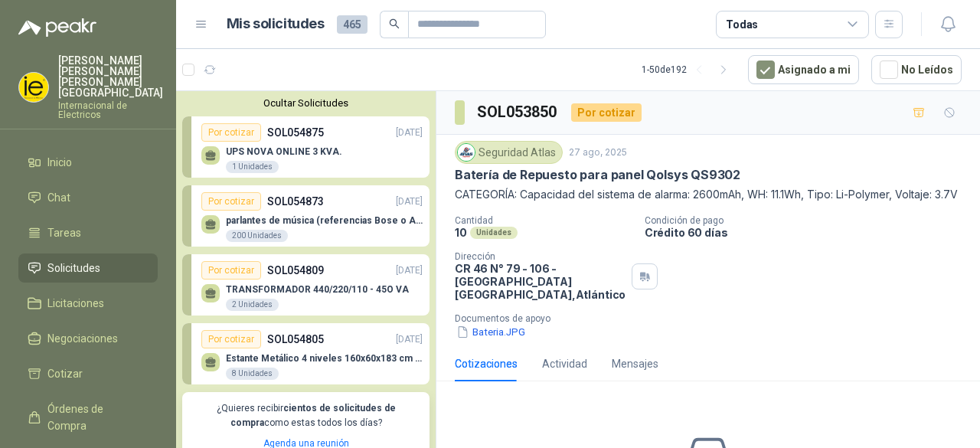
click at [239, 128] on div "Por cotizar" at bounding box center [231, 132] width 60 height 18
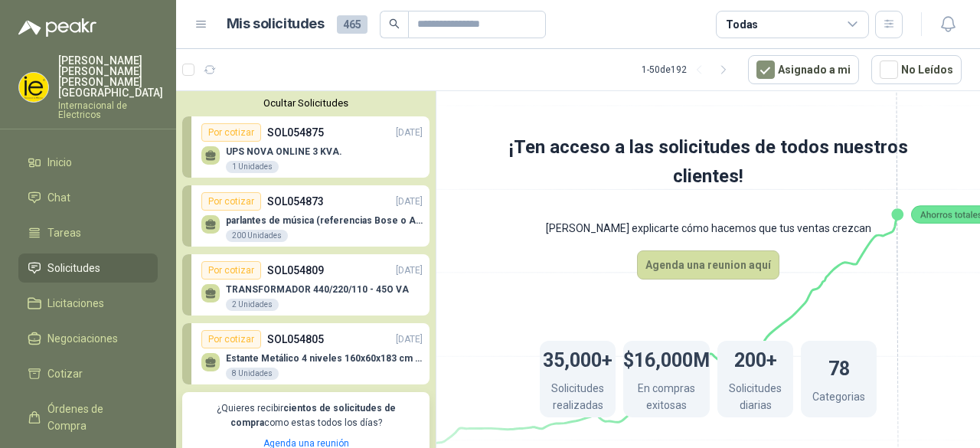
click at [344, 204] on div "Por cotizar SOL054873 [DATE]" at bounding box center [311, 201] width 221 height 18
click at [300, 264] on p "SOL054809" at bounding box center [295, 270] width 57 height 17
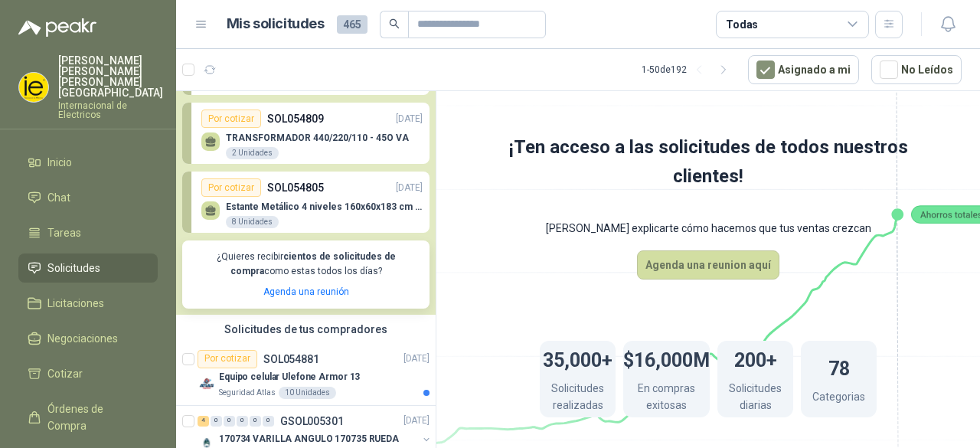
scroll to position [153, 0]
click at [236, 156] on div "2 Unidades" at bounding box center [252, 151] width 53 height 12
click at [236, 125] on div "Por cotizar" at bounding box center [231, 117] width 60 height 18
click at [199, 145] on link "Por cotizar SOL054809 [DATE] TRANSFORMADOR 440/220/110 - 45O VA 2 Unidades" at bounding box center [305, 131] width 247 height 61
click at [720, 259] on button "Agenda una reunion aquí" at bounding box center [708, 264] width 142 height 29
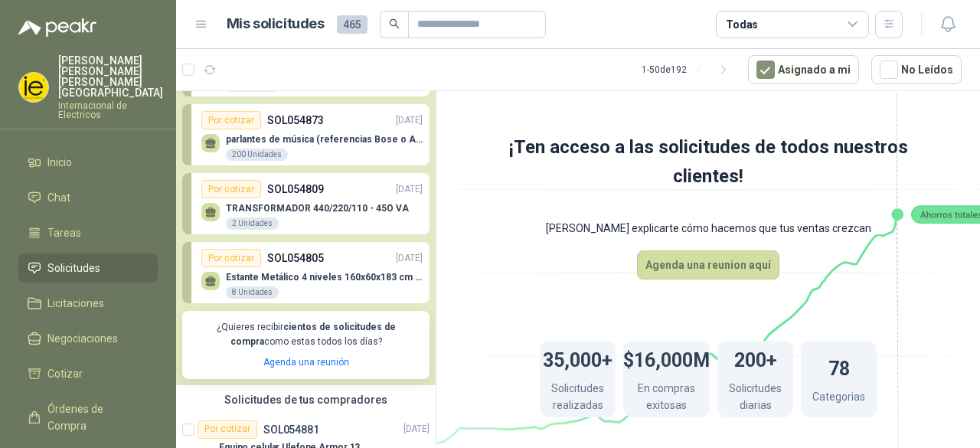
scroll to position [77, 0]
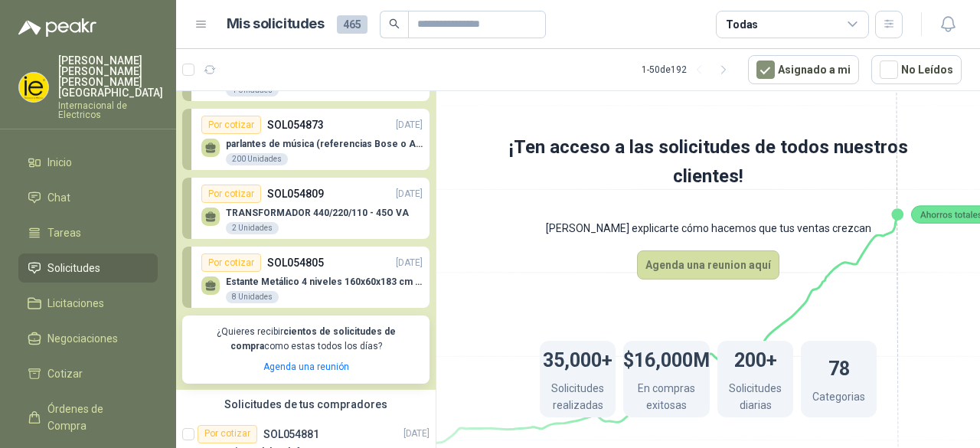
click at [314, 291] on div "Estante Metálico 4 niveles 160x60x183 cm Fixser 8 Unidades" at bounding box center [324, 290] width 197 height 28
click at [935, 71] on button "No Leídos" at bounding box center [916, 69] width 90 height 29
click at [906, 67] on button "No Leídos" at bounding box center [916, 69] width 90 height 29
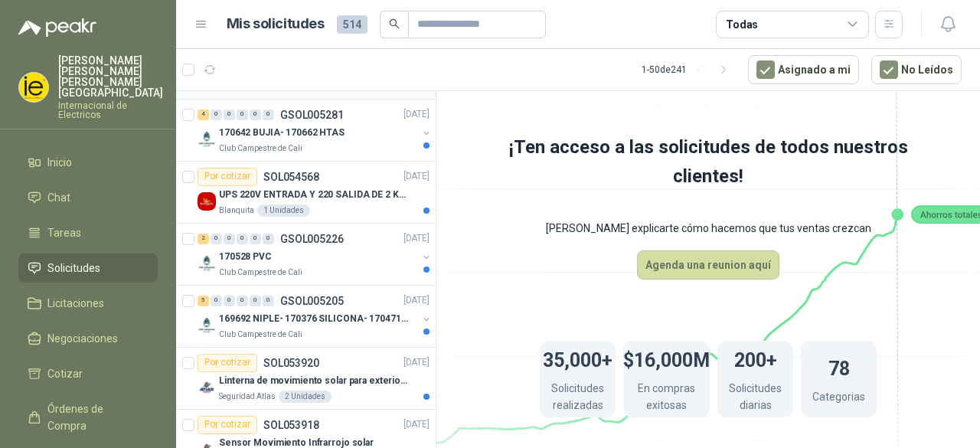
scroll to position [842, 0]
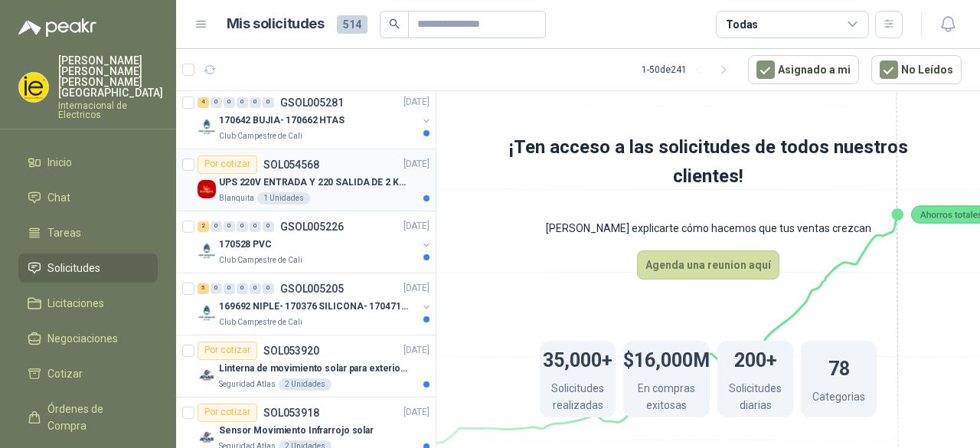
click at [209, 184] on img at bounding box center [206, 189] width 18 height 18
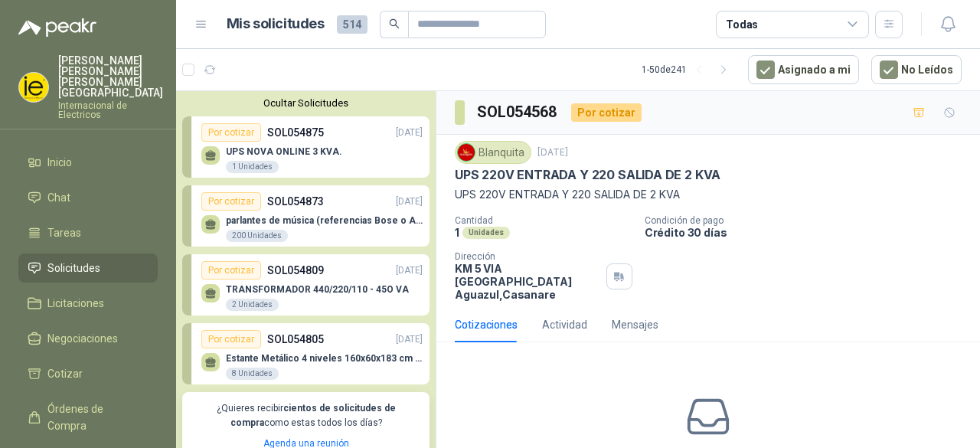
click at [244, 148] on p "UPS NOVA ONLINE 3 KVA." at bounding box center [284, 151] width 116 height 11
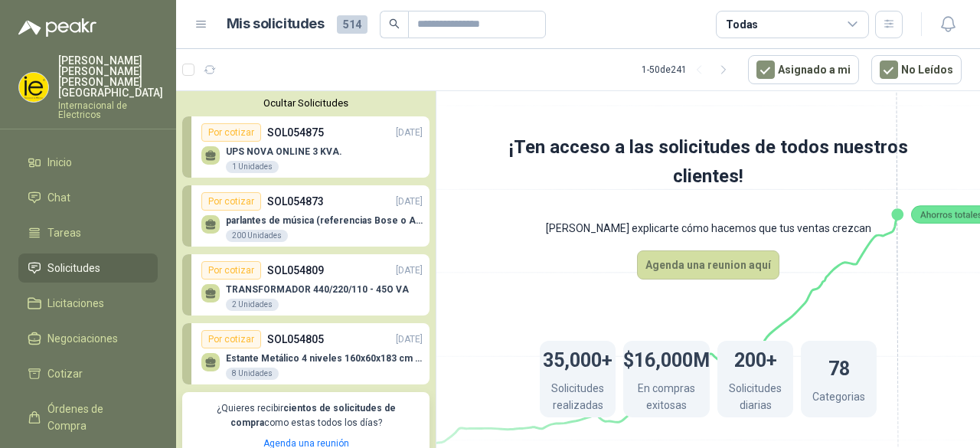
click at [244, 148] on p "UPS NOVA ONLINE 3 KVA." at bounding box center [284, 151] width 116 height 11
click at [259, 168] on div "1 Unidades" at bounding box center [252, 167] width 53 height 12
click at [69, 224] on span "Tareas" at bounding box center [64, 232] width 34 height 17
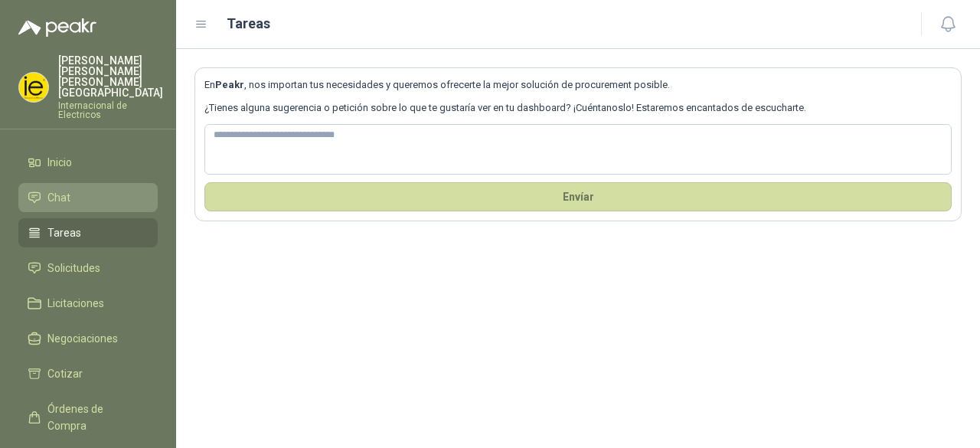
click at [73, 189] on li "Chat" at bounding box center [88, 197] width 121 height 17
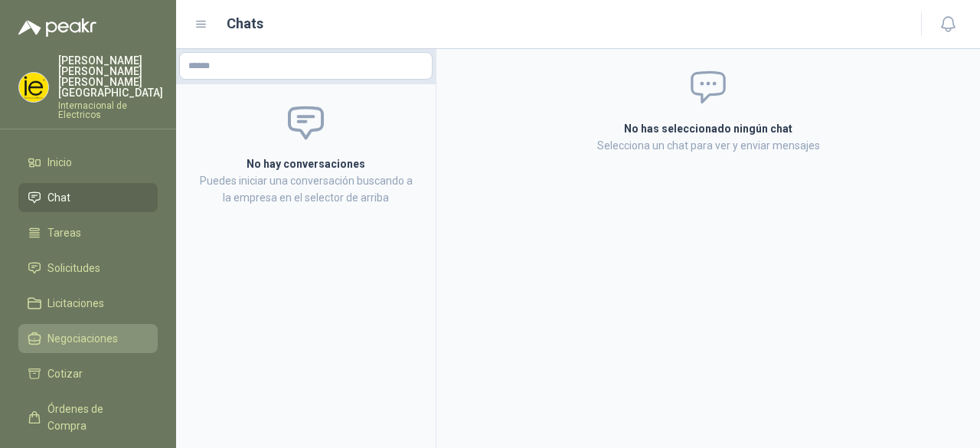
click at [75, 330] on span "Negociaciones" at bounding box center [82, 338] width 70 height 17
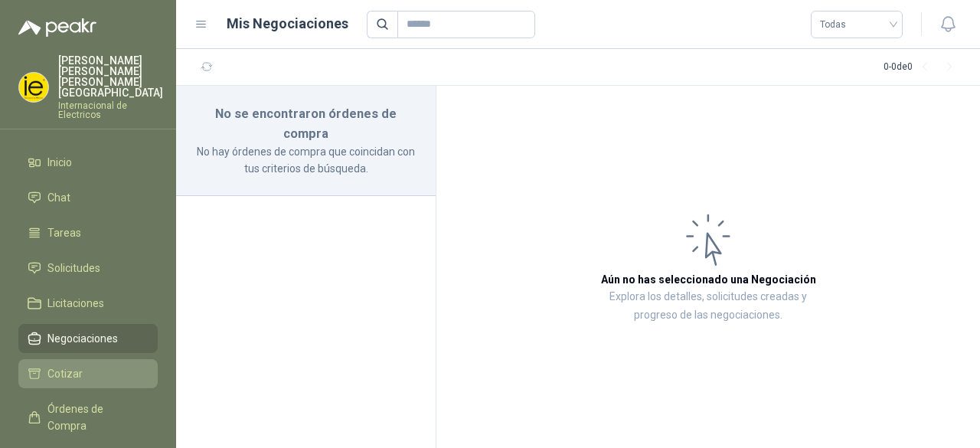
click at [60, 365] on span "Cotizar" at bounding box center [64, 373] width 35 height 17
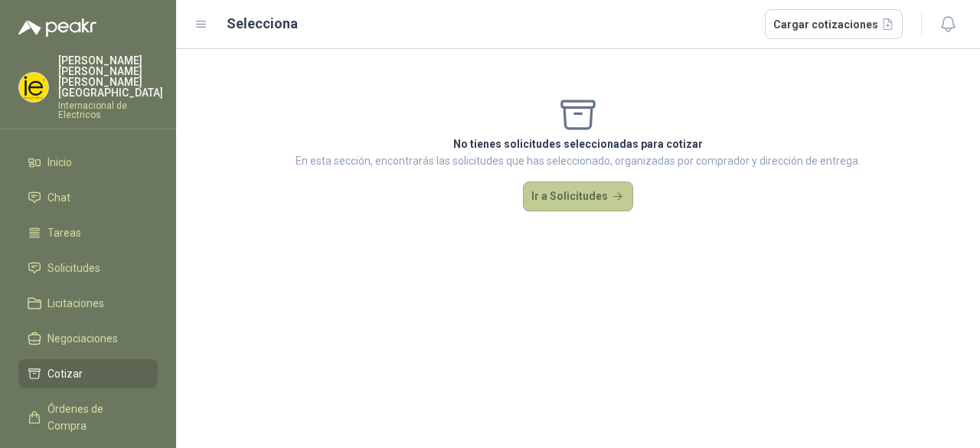
click at [550, 198] on button "Ir a Solicitudes" at bounding box center [578, 196] width 110 height 31
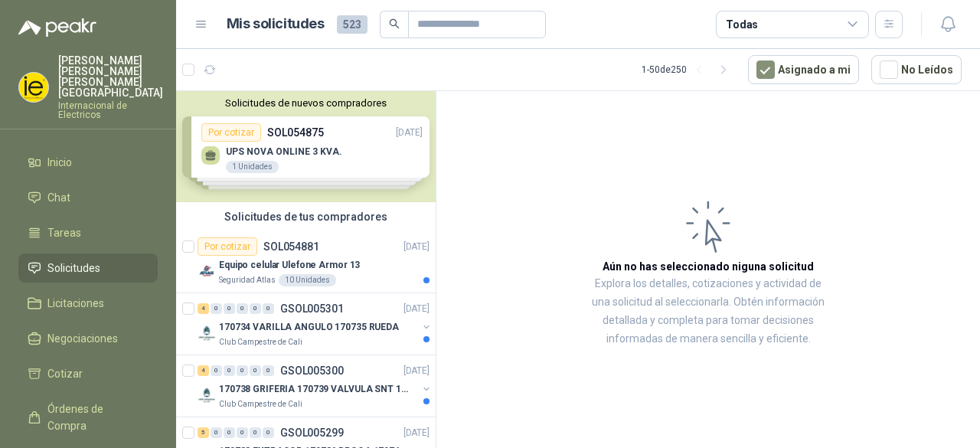
click at [331, 145] on div "Solicitudes de nuevos compradores Por cotizar SOL054875 [DATE] UPS NOVA ONLINE …" at bounding box center [305, 146] width 259 height 111
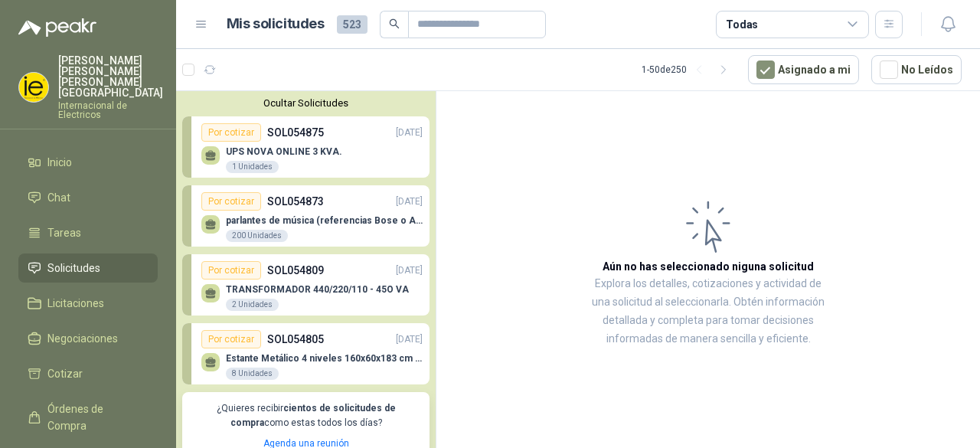
click at [331, 145] on div "UPS NOVA ONLINE 3 KVA. 1 Unidades" at bounding box center [311, 158] width 221 height 32
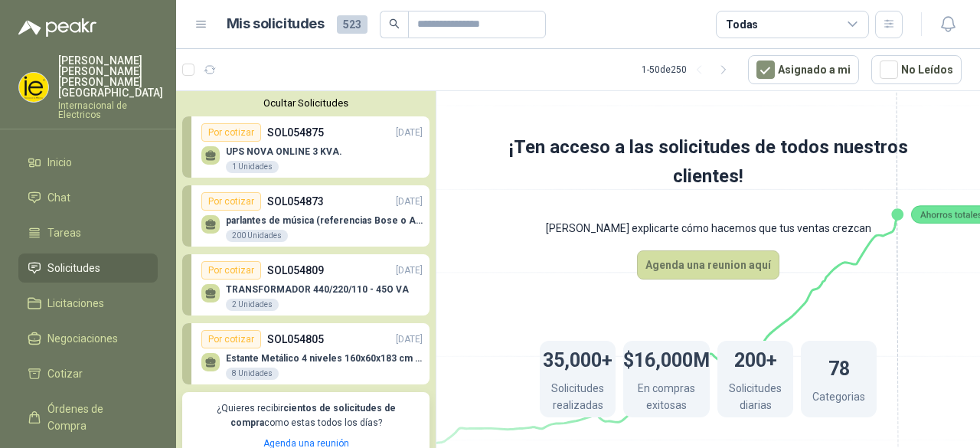
click at [320, 102] on button "Ocultar Solicitudes" at bounding box center [305, 102] width 247 height 11
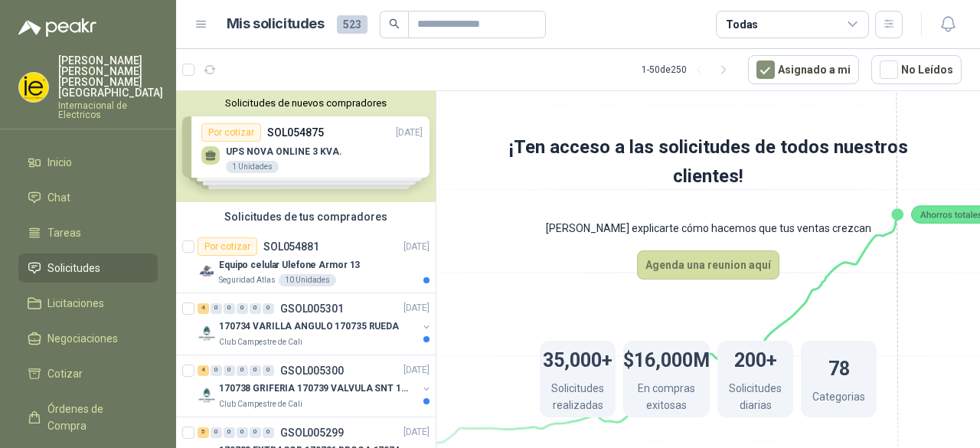
click at [308, 152] on div "Solicitudes de nuevos compradores Por cotizar SOL054875 [DATE] UPS NOVA ONLINE …" at bounding box center [305, 146] width 259 height 111
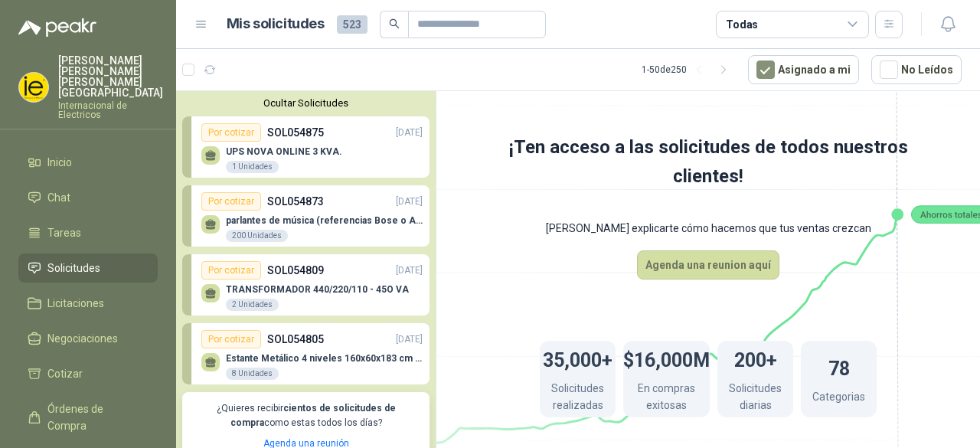
click at [267, 148] on p "UPS NOVA ONLINE 3 KVA." at bounding box center [284, 151] width 116 height 11
click at [329, 151] on p "UPS NOVA ONLINE 3 KVA." at bounding box center [284, 151] width 116 height 11
click at [257, 164] on div "1 Unidades" at bounding box center [252, 167] width 53 height 12
click at [323, 287] on p "TRANSFORMADOR 440/220/110 - 45O VA" at bounding box center [317, 289] width 183 height 11
click at [320, 282] on div "TRANSFORMADOR 440/220/110 - 45O VA 2 Unidades" at bounding box center [311, 295] width 221 height 32
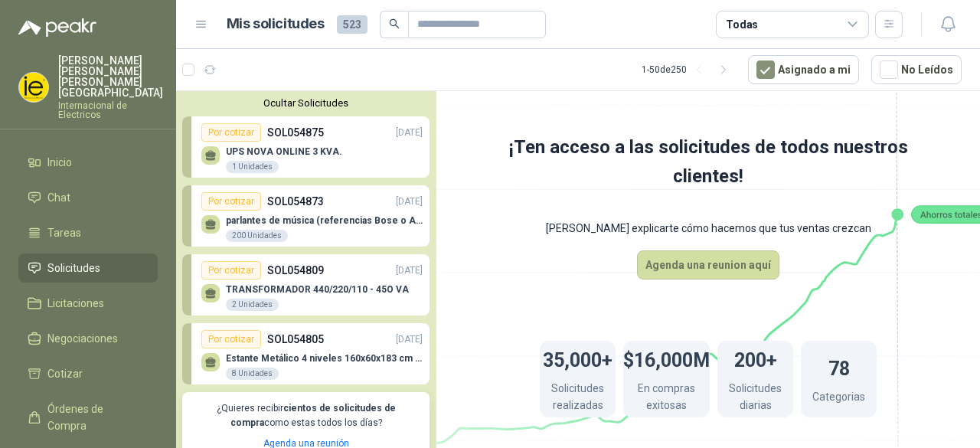
click at [318, 281] on div "TRANSFORMADOR 440/220/110 - 45O VA 2 Unidades" at bounding box center [311, 295] width 221 height 32
click at [295, 276] on div "Ocultar Solicitudes Por cotizar SOL054875 [DATE] UPS NOVA ONLINE 3 KVA. 1 Unida…" at bounding box center [305, 278] width 259 height 375
drag, startPoint x: 187, startPoint y: 272, endPoint x: 207, endPoint y: 259, distance: 23.4
click at [188, 272] on link "Por cotizar SOL054809 [DATE] TRANSFORMADOR 440/220/110 - 45O VA 2 Unidades" at bounding box center [305, 284] width 247 height 61
click at [279, 99] on button "Ocultar Solicitudes" at bounding box center [305, 102] width 247 height 11
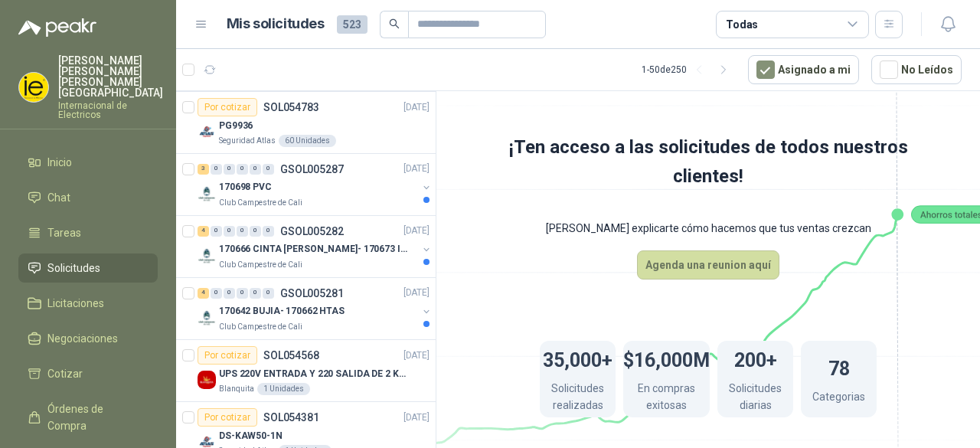
scroll to position [612, 0]
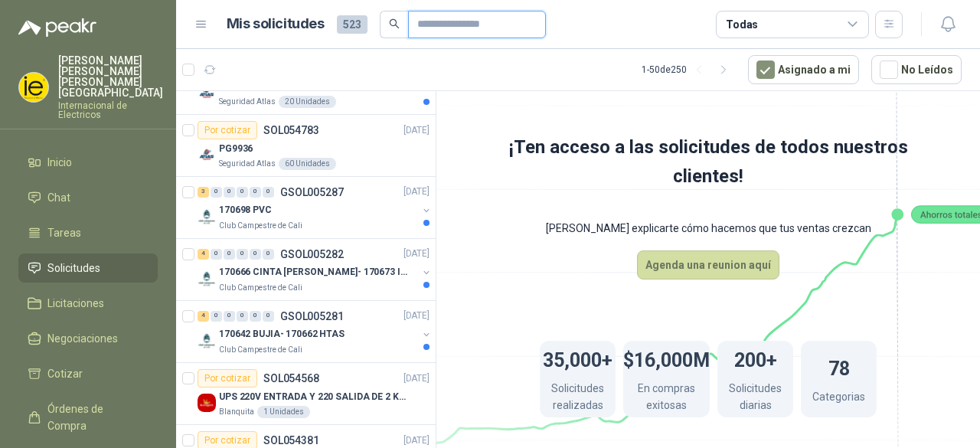
click at [494, 15] on input "text" at bounding box center [470, 24] width 107 height 26
type input "*****"
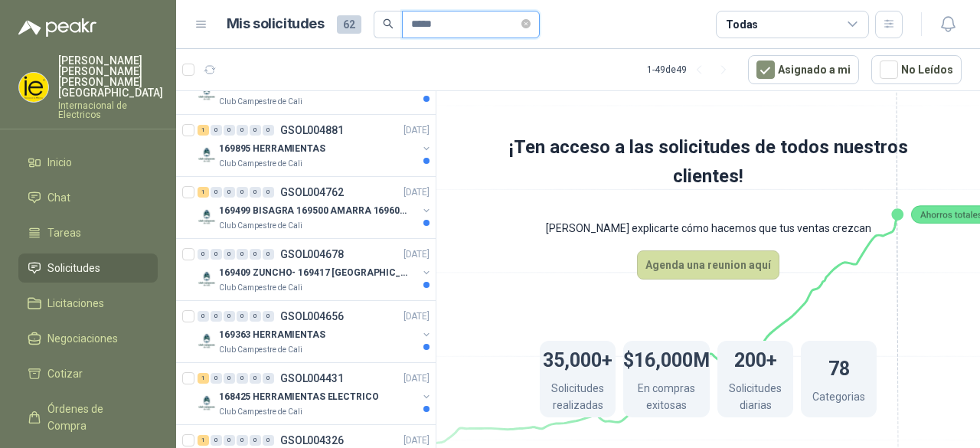
scroll to position [0, 0]
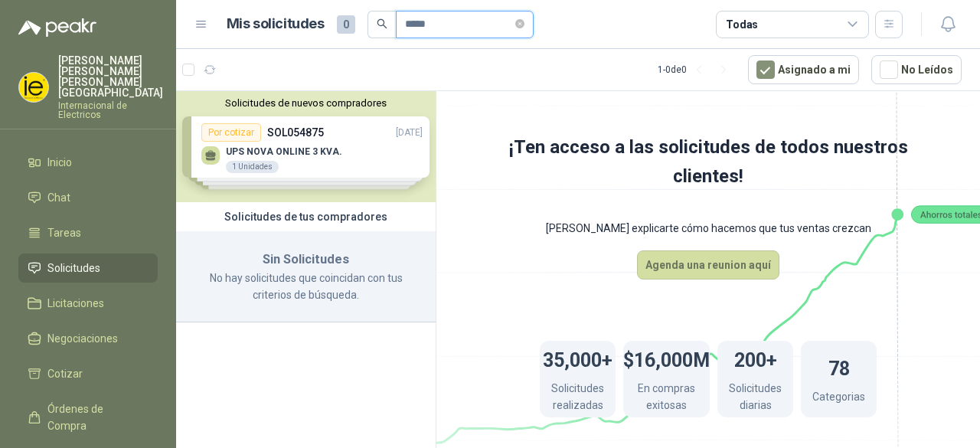
click at [398, 27] on span "*****" at bounding box center [465, 25] width 138 height 28
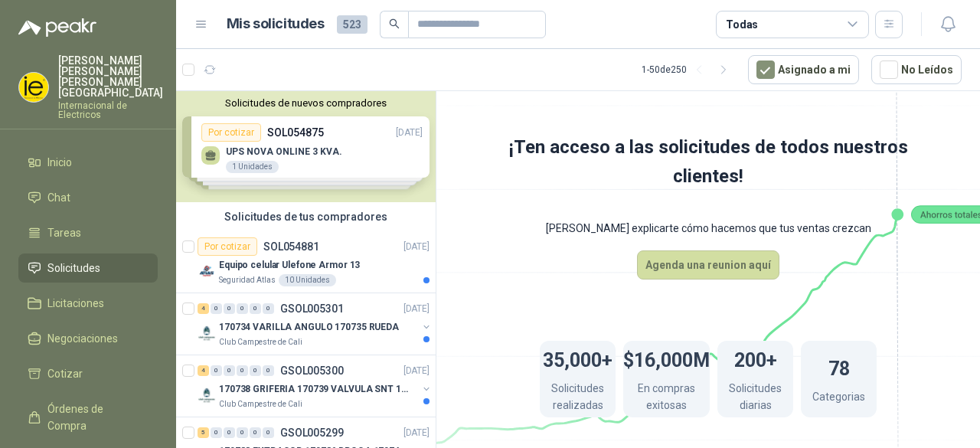
click at [850, 24] on icon at bounding box center [852, 24] width 8 height 4
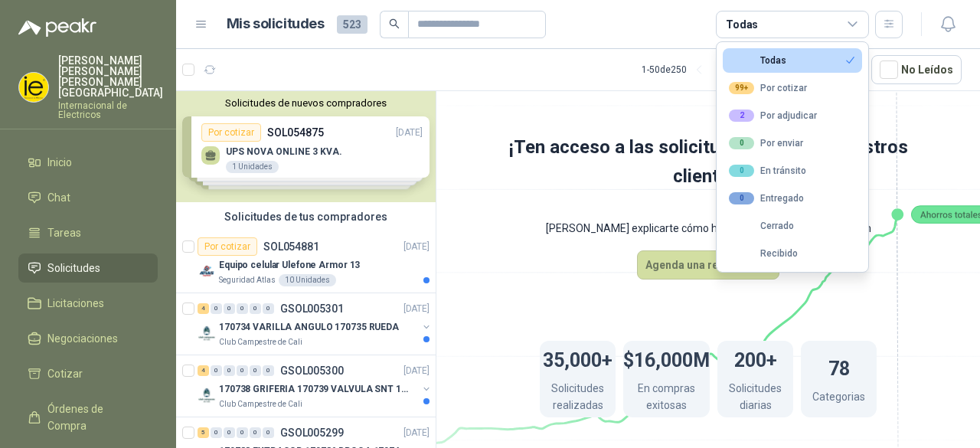
click at [579, 34] on article "Mis solicitudes 523 Todas" at bounding box center [565, 25] width 677 height 28
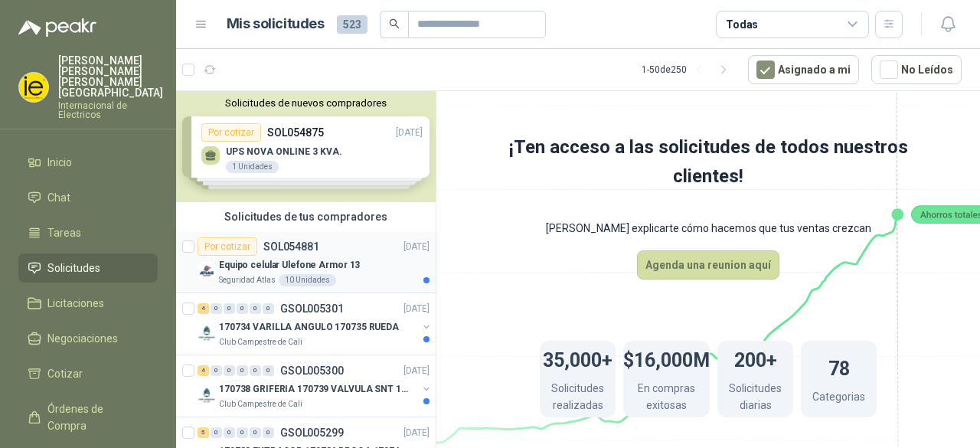
click at [299, 252] on p "SOL054881" at bounding box center [291, 246] width 56 height 11
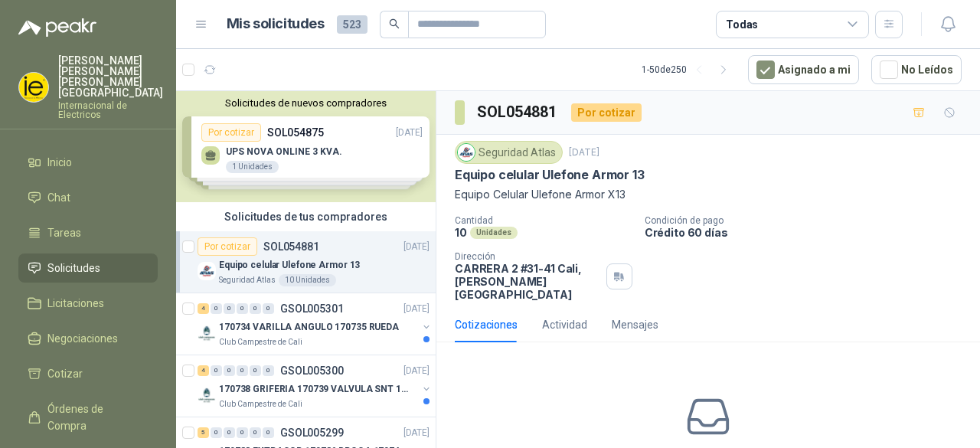
scroll to position [77, 0]
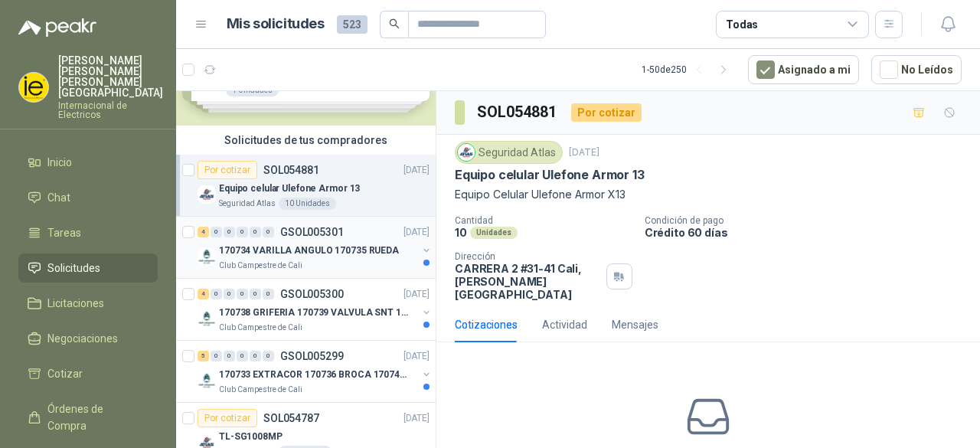
click at [310, 227] on p "GSOL005301" at bounding box center [312, 232] width 64 height 11
click at [314, 246] on p "170734 VARILLA ANGULO 170735 RUEDA" at bounding box center [309, 250] width 180 height 15
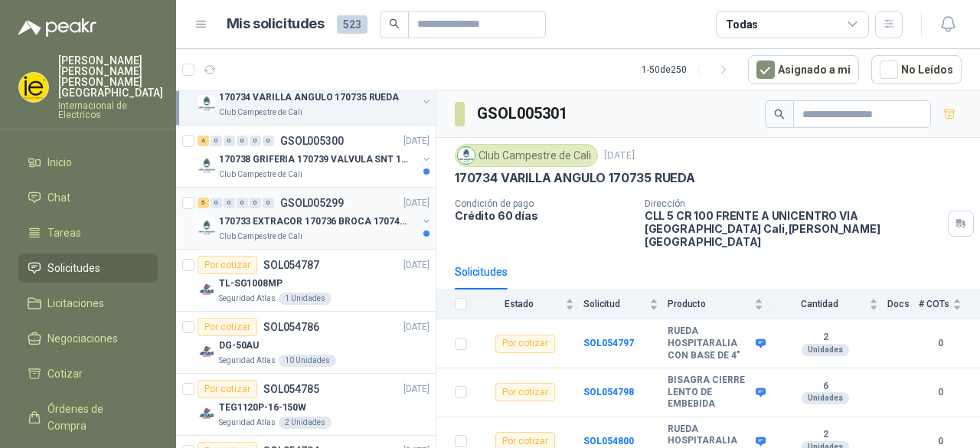
scroll to position [306, 0]
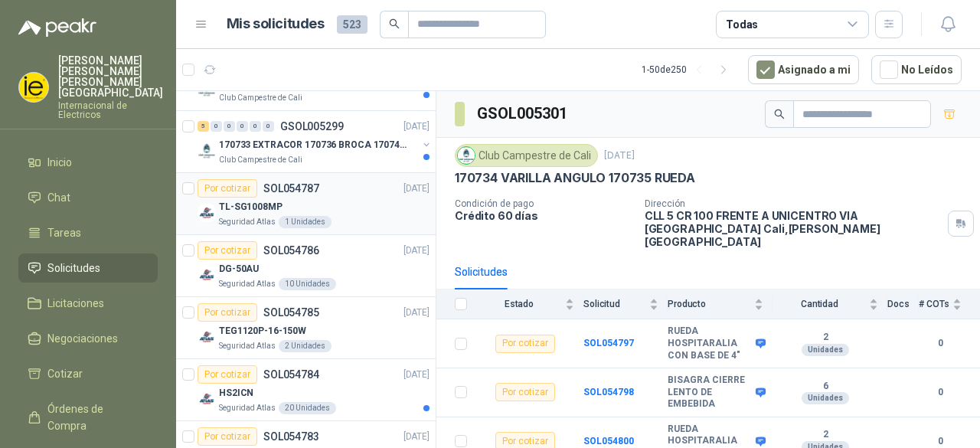
click at [262, 200] on p "TL-SG1008MP" at bounding box center [251, 207] width 64 height 15
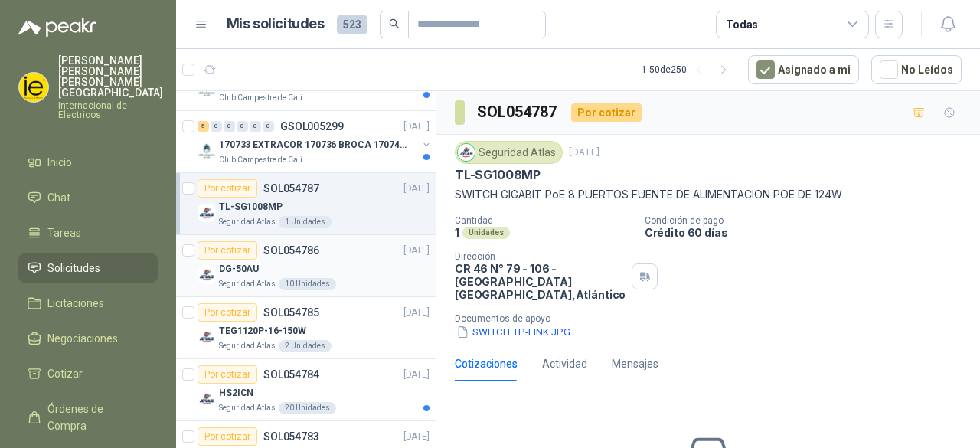
click at [281, 246] on p "SOL054786" at bounding box center [291, 250] width 56 height 11
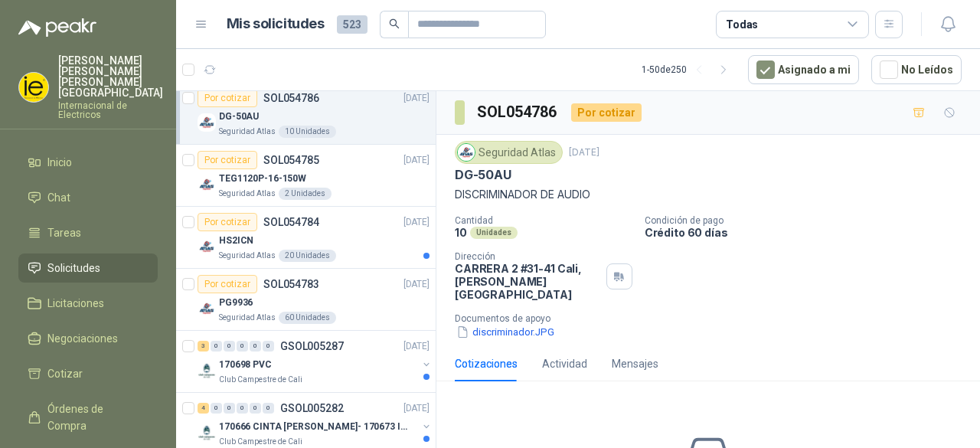
scroll to position [459, 0]
click at [290, 171] on p "TEG1120P-16-150W" at bounding box center [262, 178] width 87 height 15
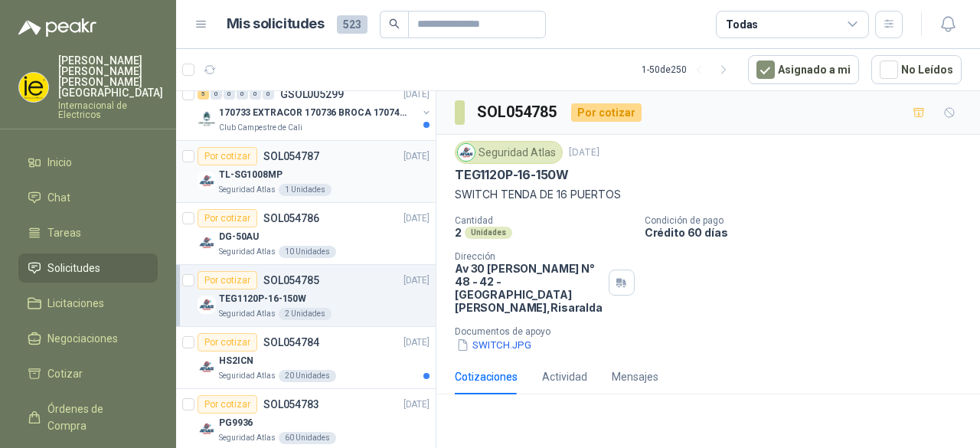
scroll to position [306, 0]
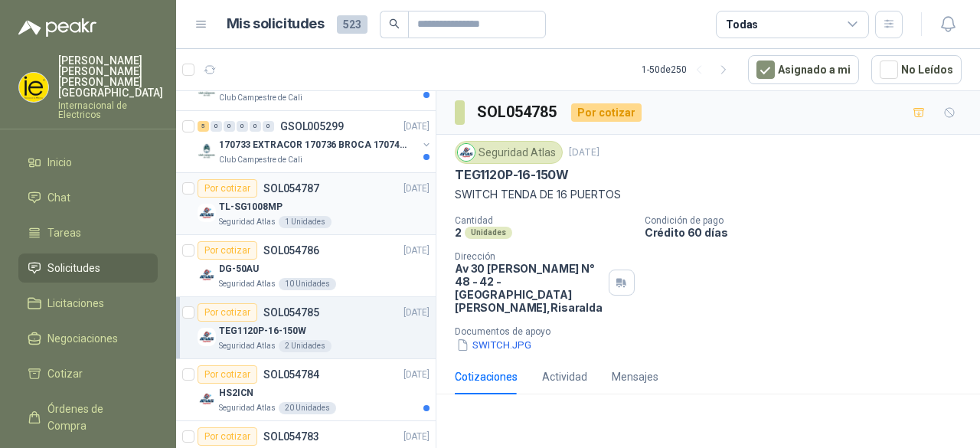
click at [289, 194] on div "Por cotizar SOL054787" at bounding box center [258, 188] width 122 height 18
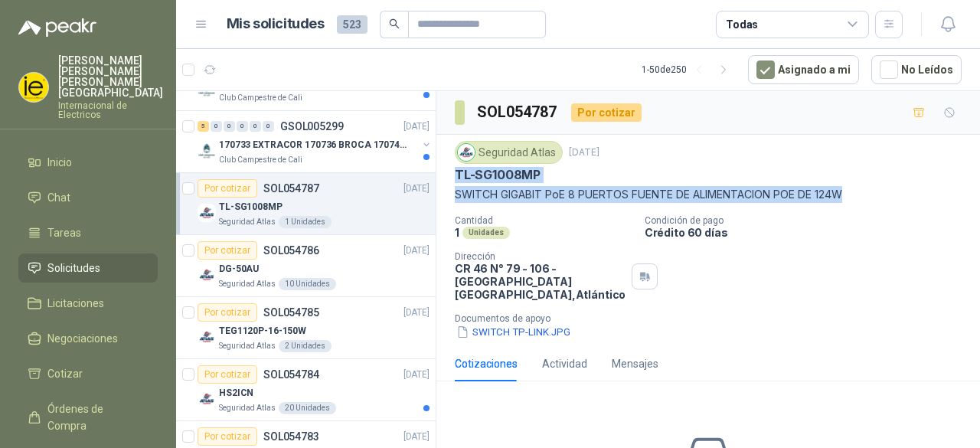
drag, startPoint x: 451, startPoint y: 169, endPoint x: 862, endPoint y: 197, distance: 412.0
click at [862, 197] on div "Seguridad Atlas [DATE] TL-SG1008MP SWITCH GIGABIT [PERSON_NAME] 8 PUERTOS FUENT…" at bounding box center [707, 240] width 543 height 211
copy div "TL-SG1008MP SWITCH GIGABIT PoE 8 PUERTOS FUENTE DE ALIMENTACION POE DE 124W"
drag, startPoint x: 300, startPoint y: 245, endPoint x: 304, endPoint y: 304, distance: 59.1
click at [300, 246] on p "SOL054786" at bounding box center [291, 250] width 56 height 11
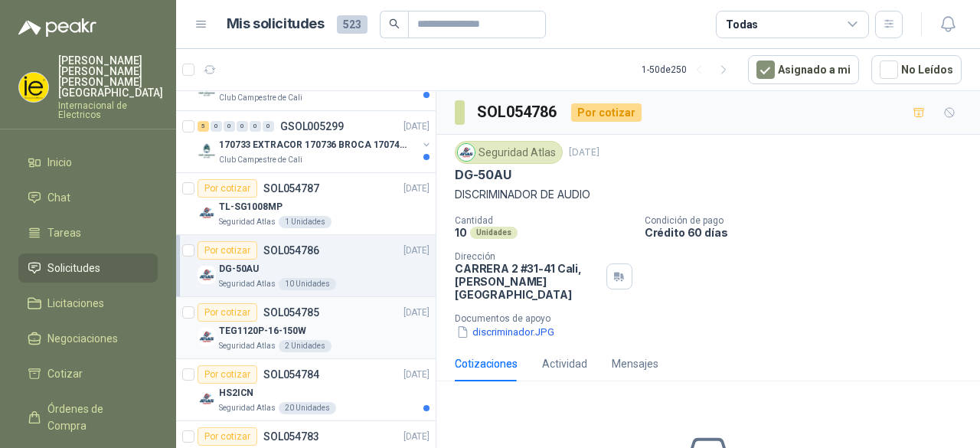
click at [305, 316] on div "Por cotizar SOL054785" at bounding box center [258, 312] width 122 height 18
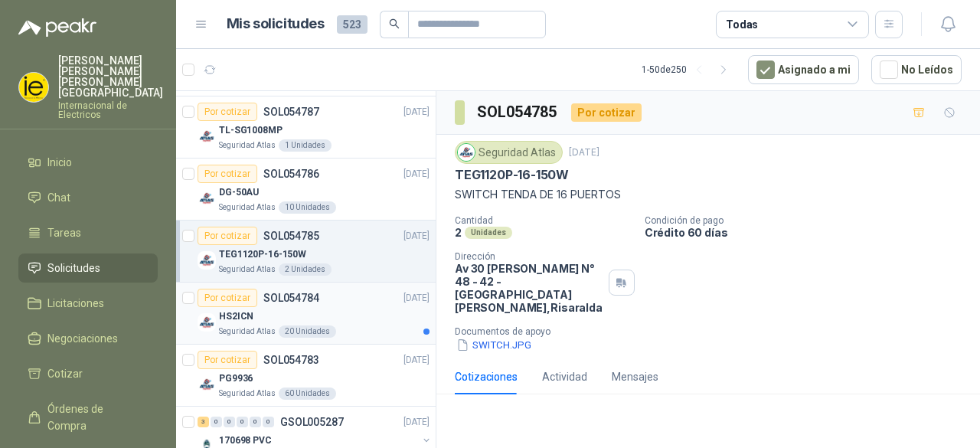
scroll to position [459, 0]
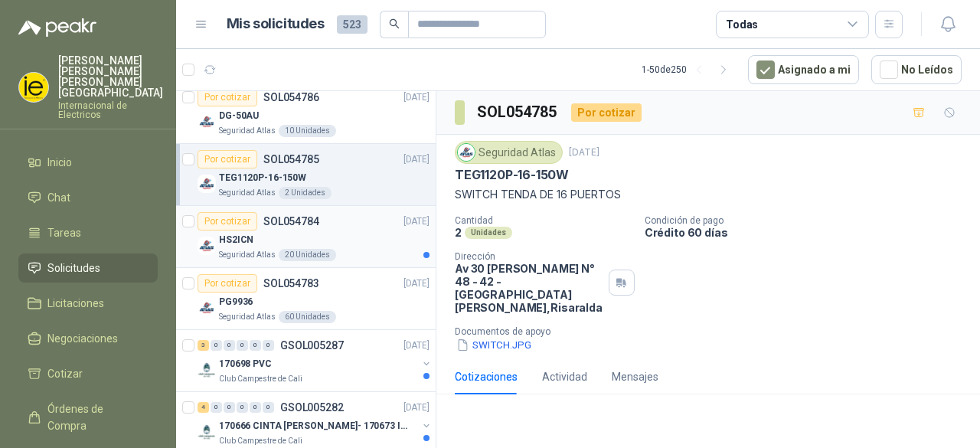
click at [294, 224] on p "SOL054784" at bounding box center [291, 221] width 56 height 11
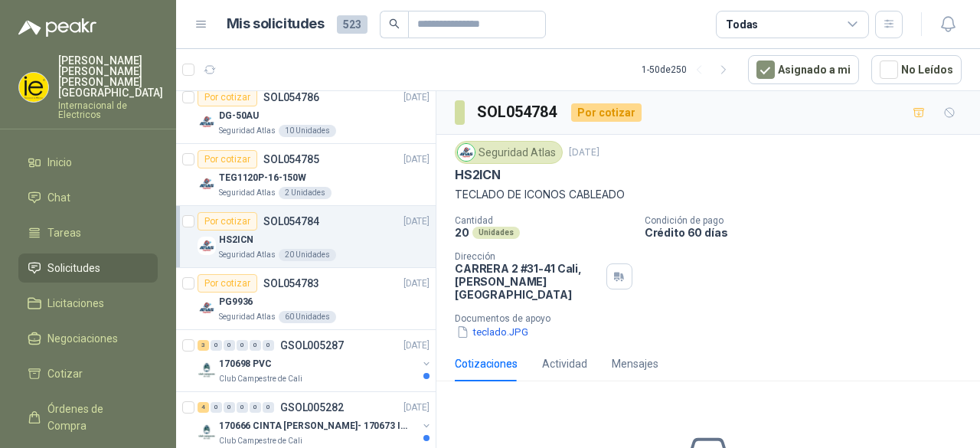
scroll to position [536, 0]
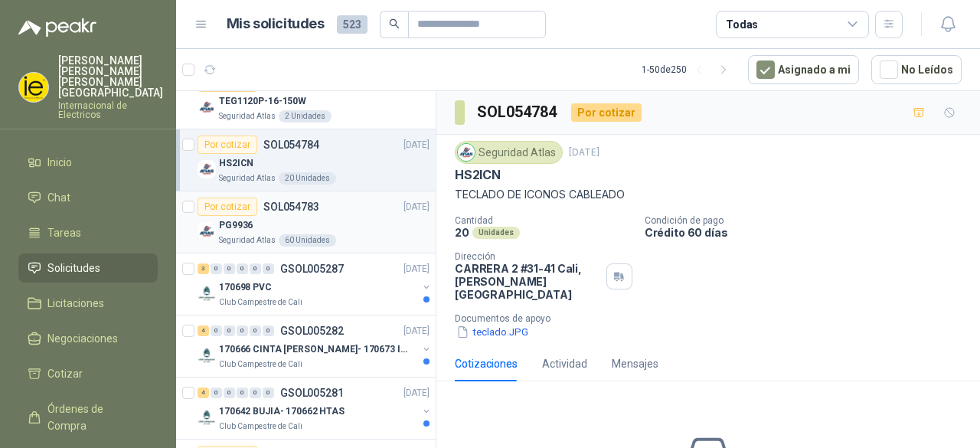
click at [290, 206] on p "SOL054783" at bounding box center [291, 206] width 56 height 11
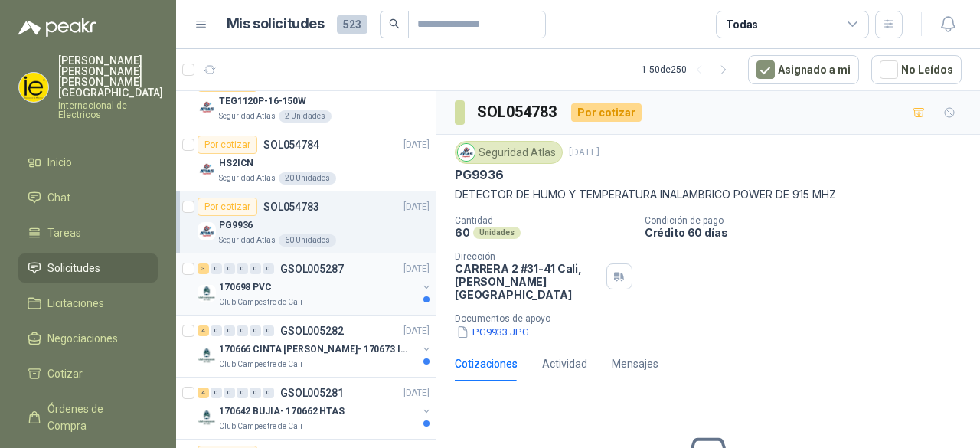
click at [341, 286] on div "170698 PVC" at bounding box center [318, 287] width 198 height 18
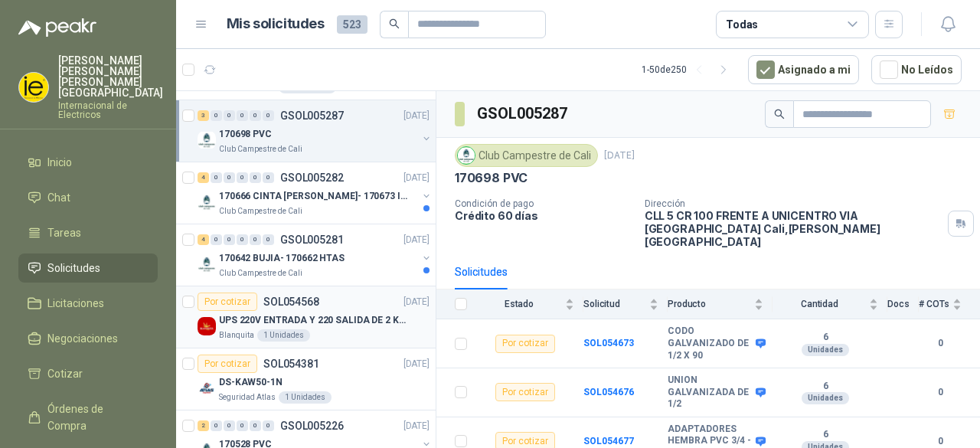
scroll to position [765, 0]
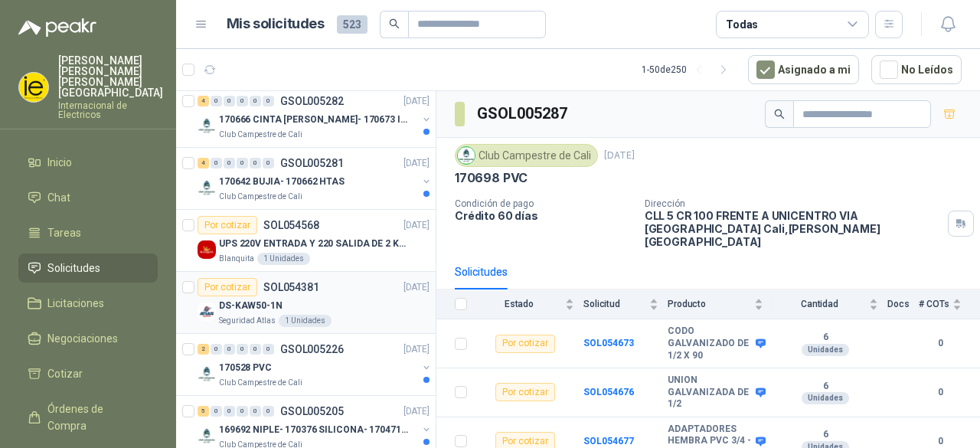
click at [335, 292] on div "Por cotizar SOL054381 [DATE]" at bounding box center [313, 287] width 232 height 18
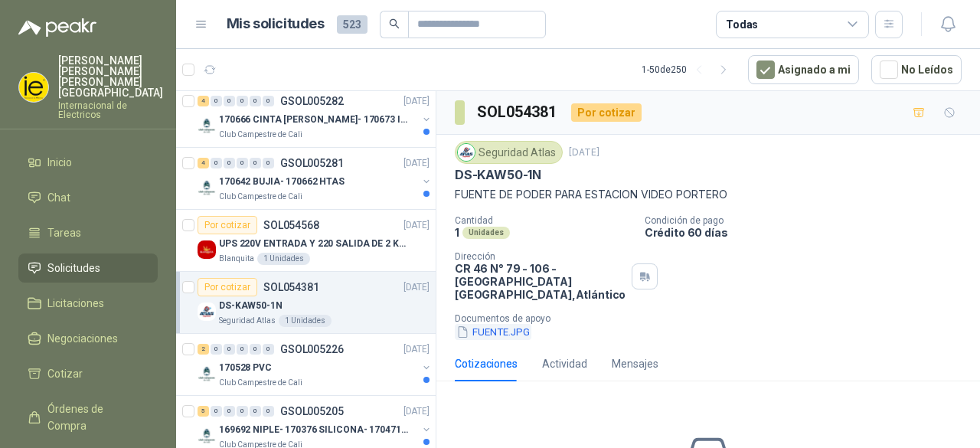
click at [510, 332] on button "FUENTE.JPG" at bounding box center [493, 332] width 77 height 16
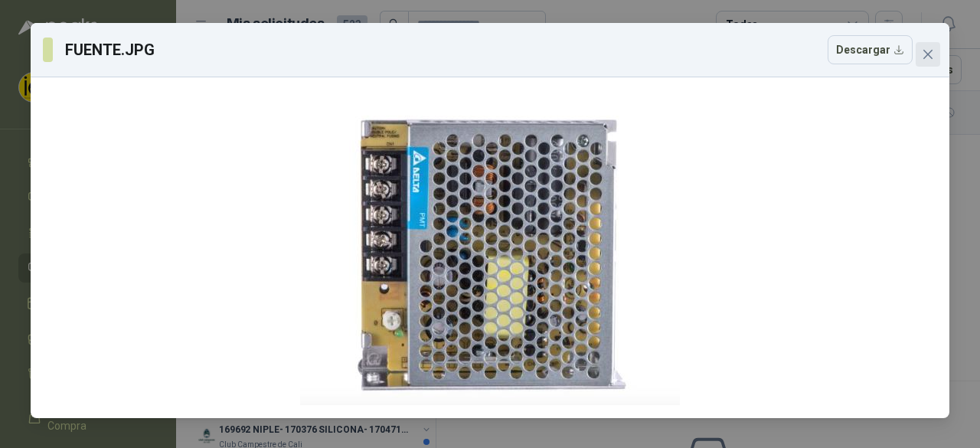
click at [925, 57] on icon "close" at bounding box center [927, 54] width 9 height 9
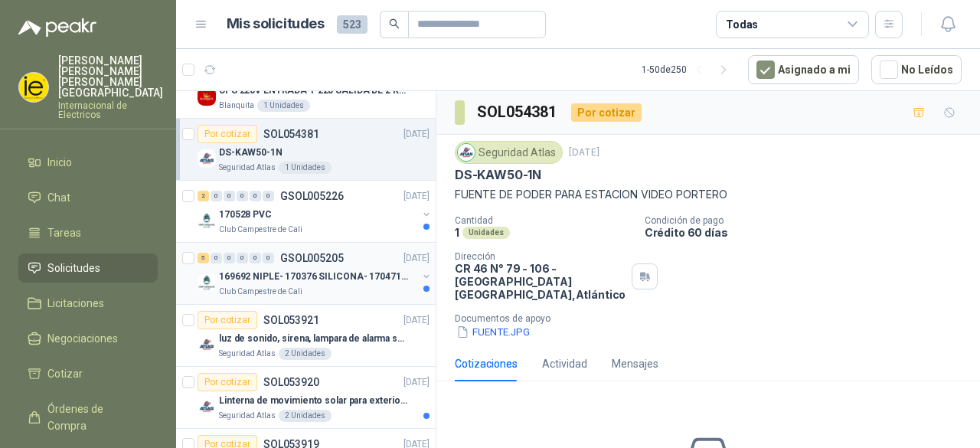
scroll to position [995, 0]
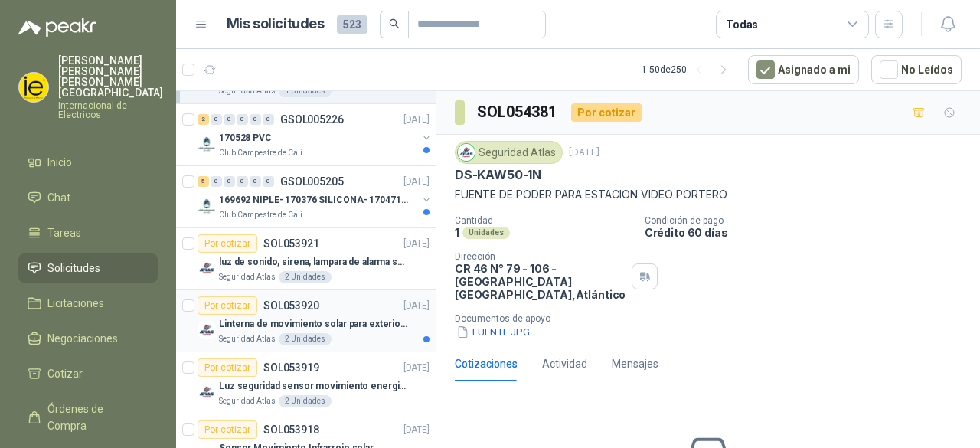
click at [346, 317] on p "Linterna de movimiento solar para exteriores con 77 leds" at bounding box center [314, 324] width 191 height 15
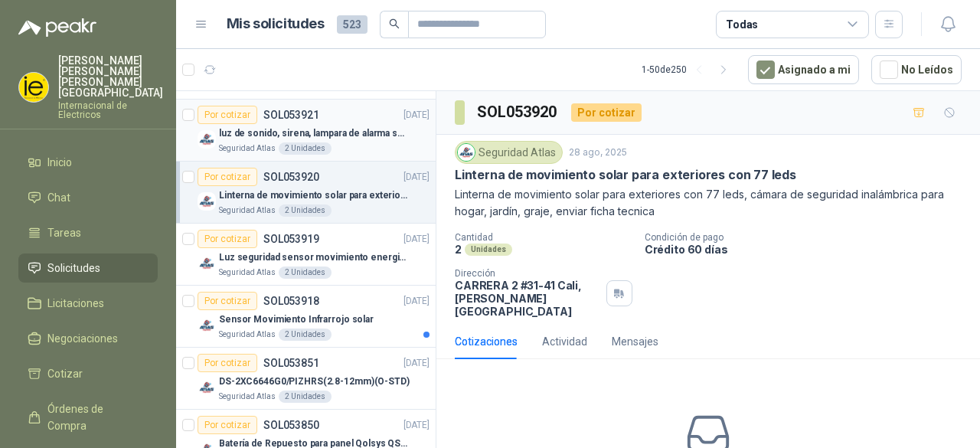
scroll to position [1148, 0]
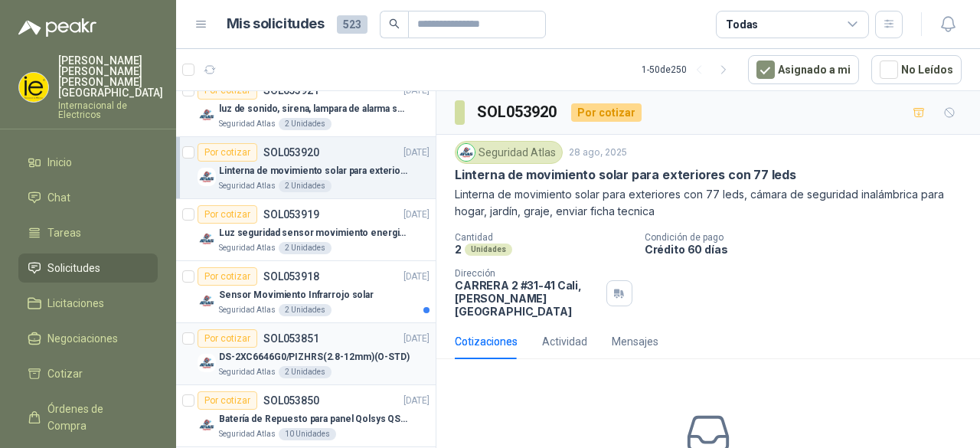
click at [292, 335] on p "SOL053851" at bounding box center [291, 338] width 56 height 11
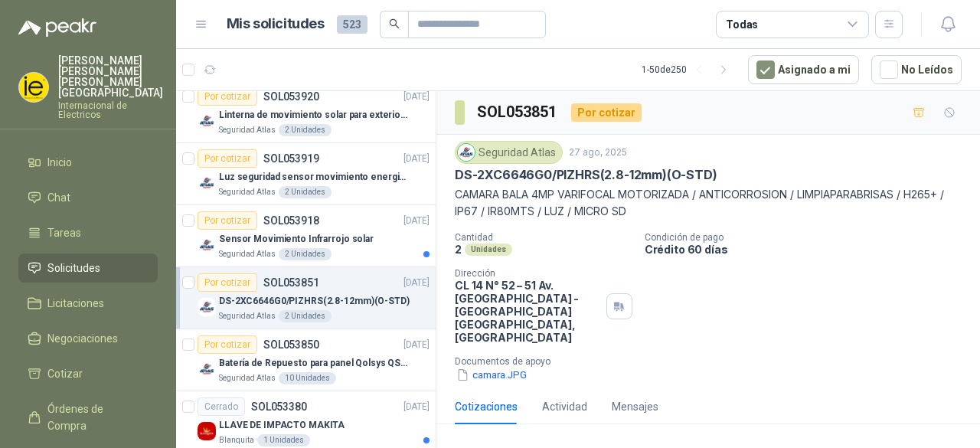
scroll to position [1225, 0]
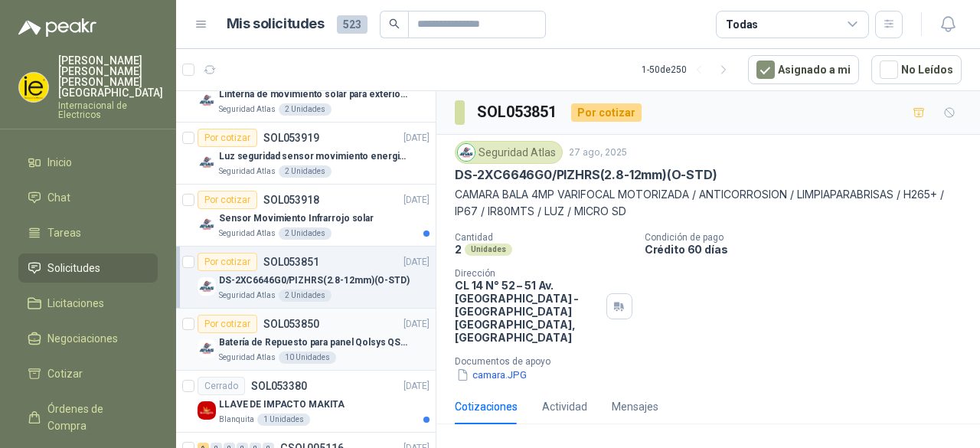
click at [296, 321] on p "SOL053850" at bounding box center [291, 323] width 56 height 11
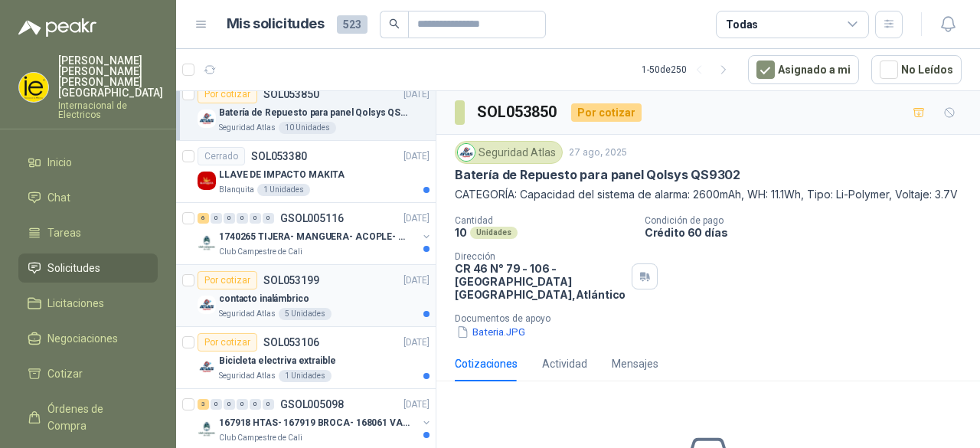
scroll to position [1531, 0]
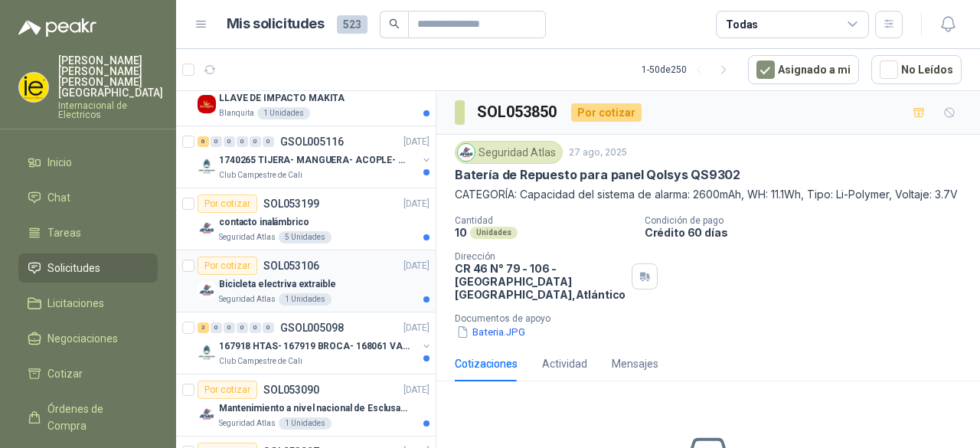
click at [321, 277] on p "Bicicleta electriva extraible" at bounding box center [277, 284] width 117 height 15
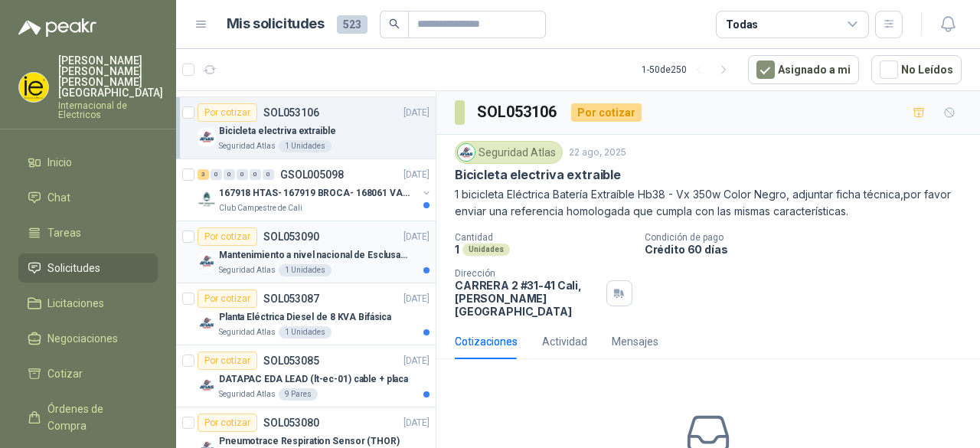
scroll to position [1761, 0]
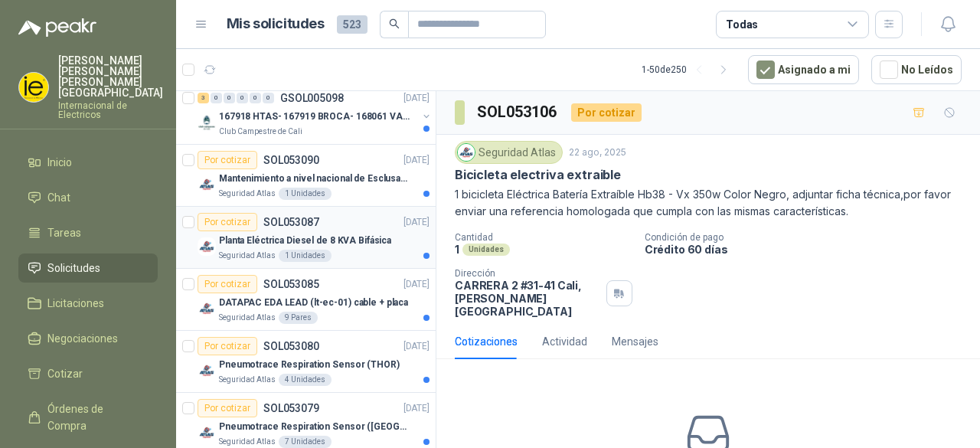
click at [323, 233] on p "Planta Eléctrica Diesel de 8 KVA Bifásica" at bounding box center [305, 240] width 172 height 15
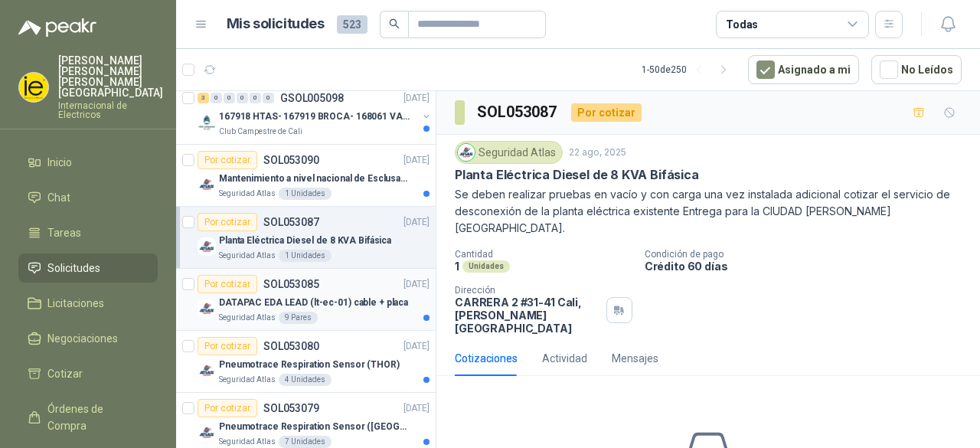
click at [321, 295] on p "DATAPAC EDA LEAD (lt-ec-01) cable + placa" at bounding box center [313, 302] width 189 height 15
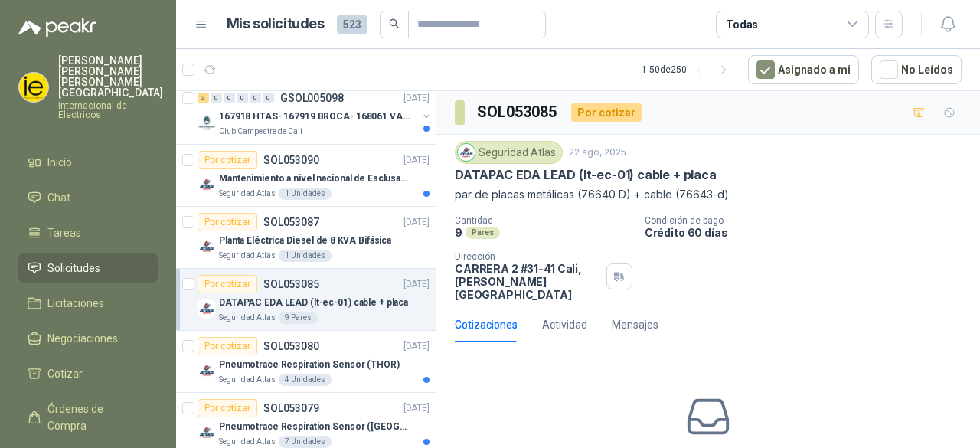
click at [321, 282] on div "Por cotizar SOL053085 [DATE]" at bounding box center [313, 284] width 232 height 18
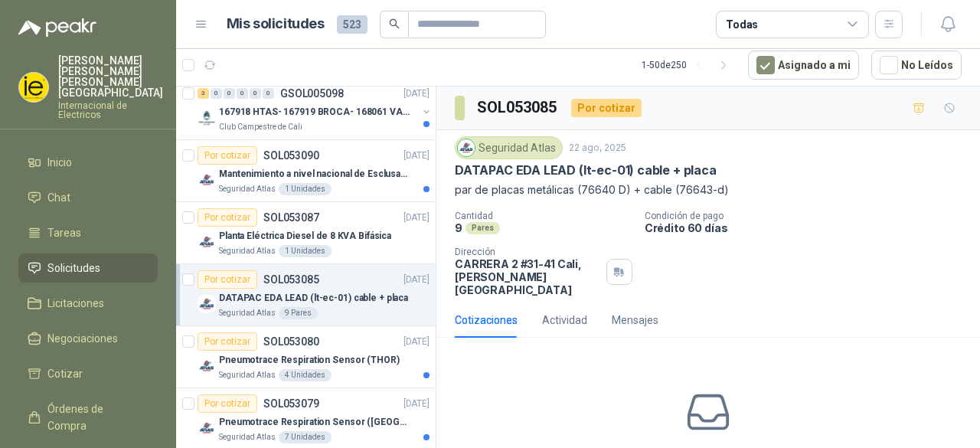
scroll to position [1837, 0]
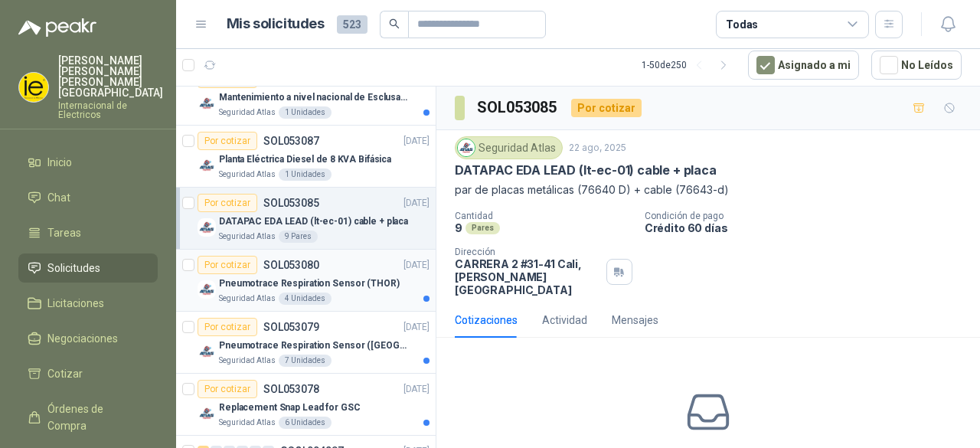
click at [322, 282] on div "Pneumotrace Respiration Sensor (THOR)" at bounding box center [324, 283] width 211 height 18
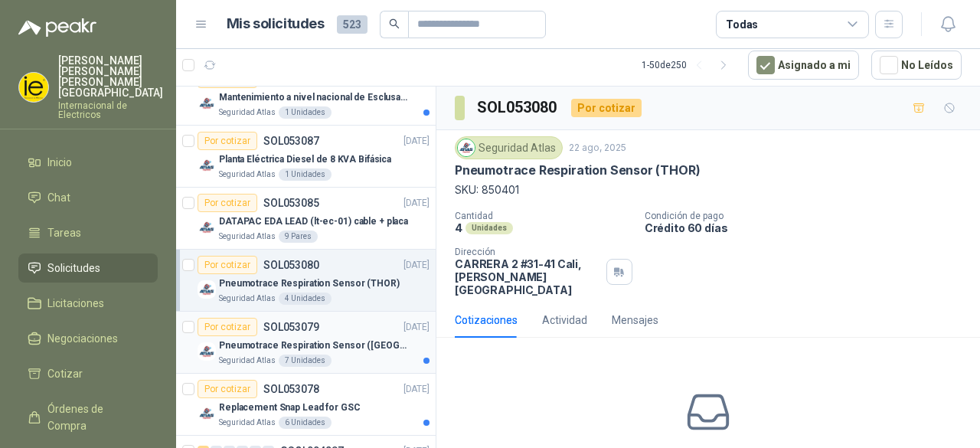
click at [318, 318] on div "Por cotizar SOL053079 [DATE]" at bounding box center [313, 327] width 232 height 18
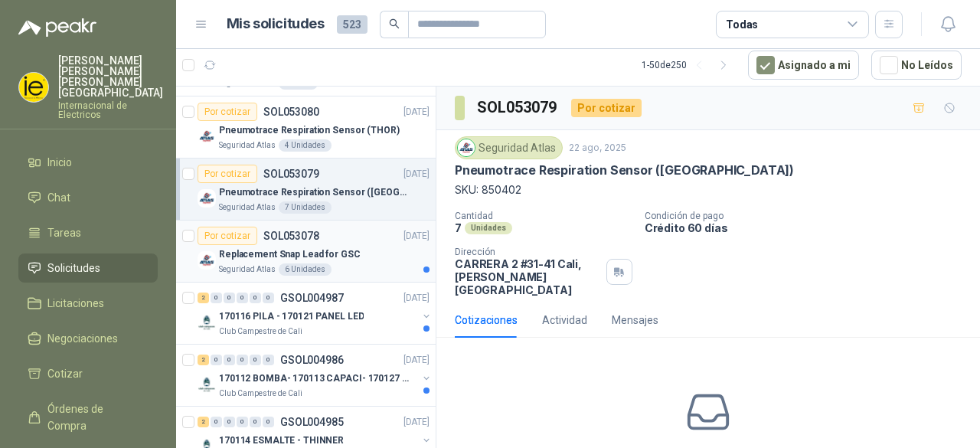
click at [339, 247] on p "Replacement Snap Lead for GSC" at bounding box center [290, 254] width 142 height 15
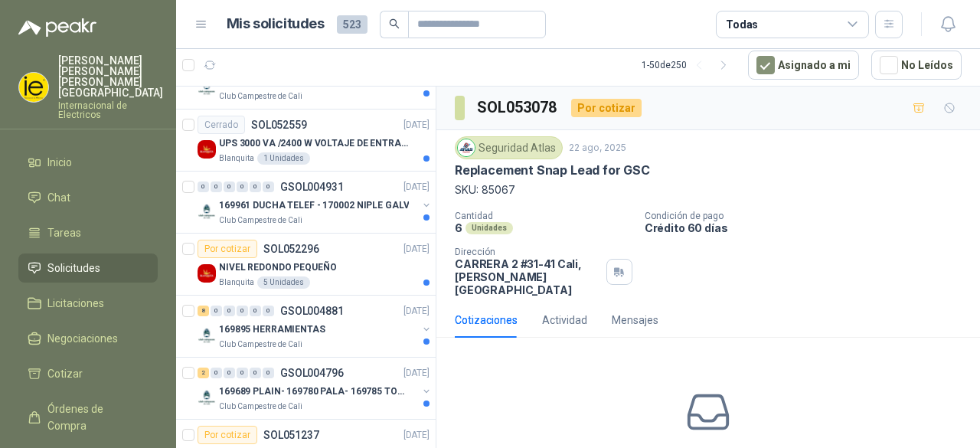
scroll to position [2373, 0]
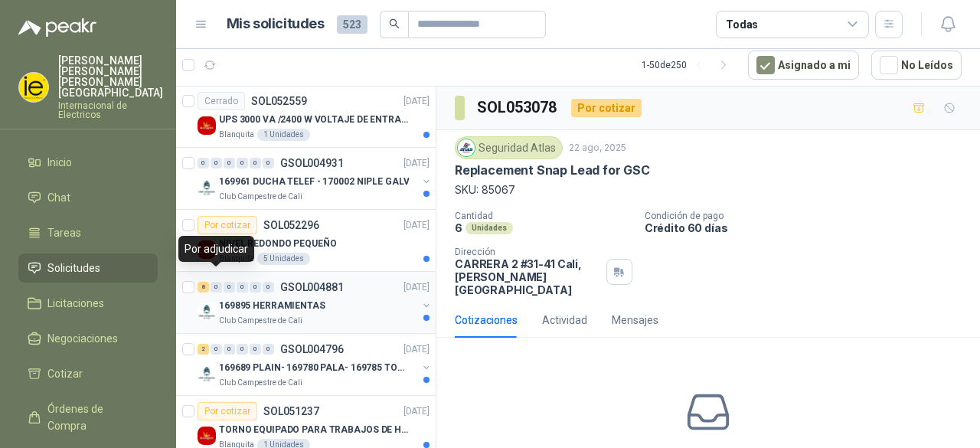
click at [214, 282] on div "0" at bounding box center [216, 287] width 11 height 11
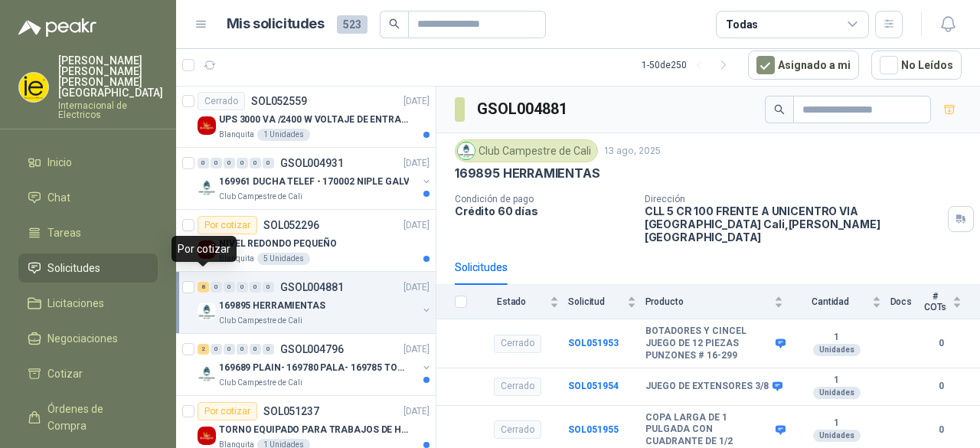
click at [205, 282] on div "8" at bounding box center [202, 287] width 11 height 11
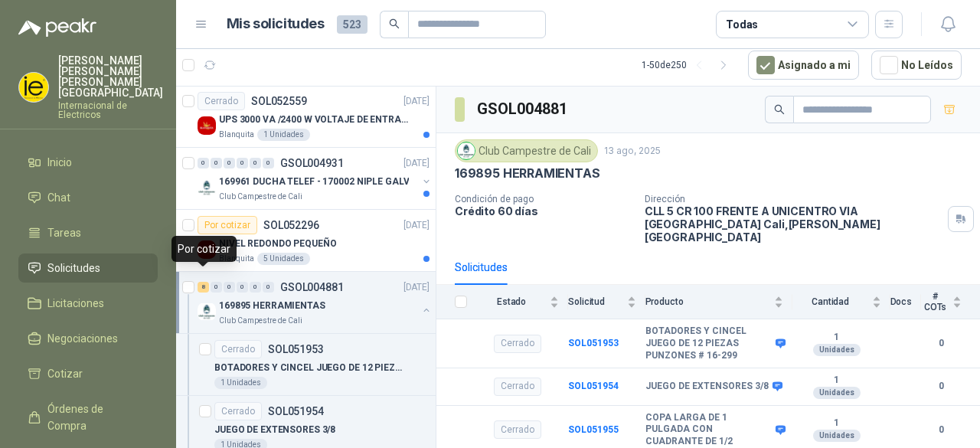
click at [205, 282] on div "8" at bounding box center [202, 287] width 11 height 11
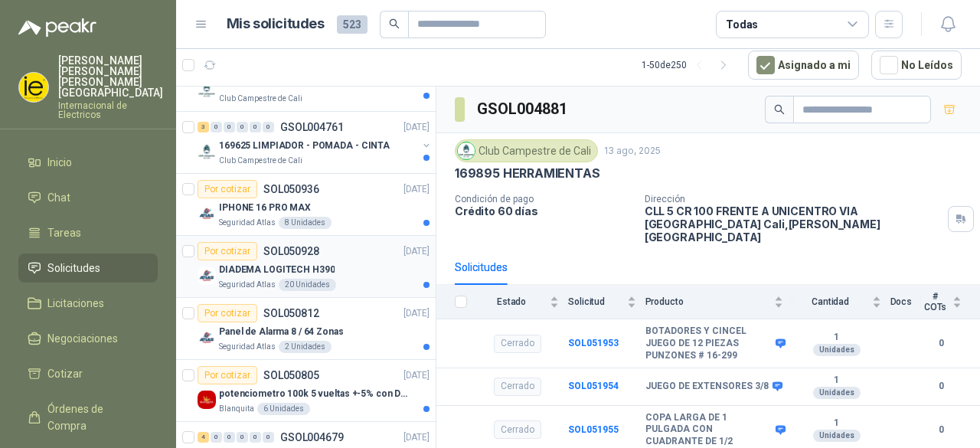
scroll to position [2822, 0]
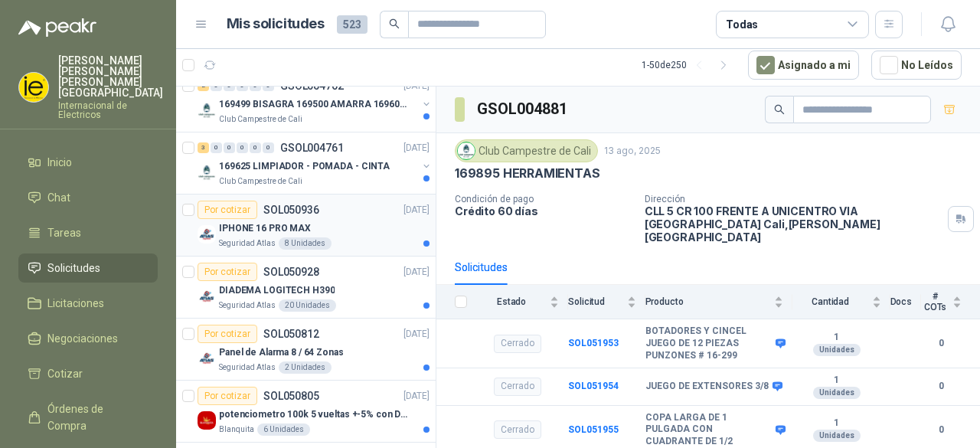
click at [277, 221] on p "IPHONE 16 PRO MAX" at bounding box center [265, 228] width 92 height 15
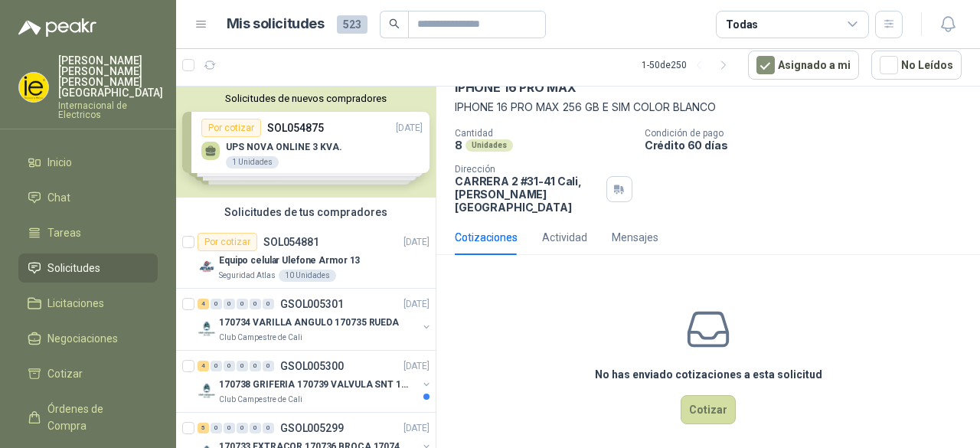
click at [213, 151] on div "Solicitudes de nuevos compradores Por cotizar SOL054875 [DATE] UPS NOVA ONLINE …" at bounding box center [305, 141] width 259 height 111
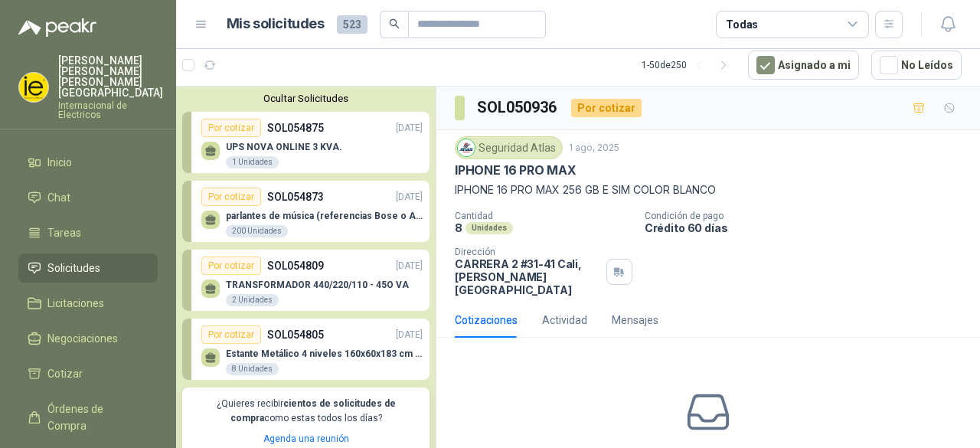
click at [329, 152] on div "UPS NOVA ONLINE 3 KVA. 1 Unidades" at bounding box center [284, 156] width 116 height 28
drag, startPoint x: 329, startPoint y: 152, endPoint x: 318, endPoint y: 151, distance: 10.8
click at [329, 152] on div "UPS NOVA ONLINE 3 KVA. 1 Unidades" at bounding box center [284, 156] width 116 height 28
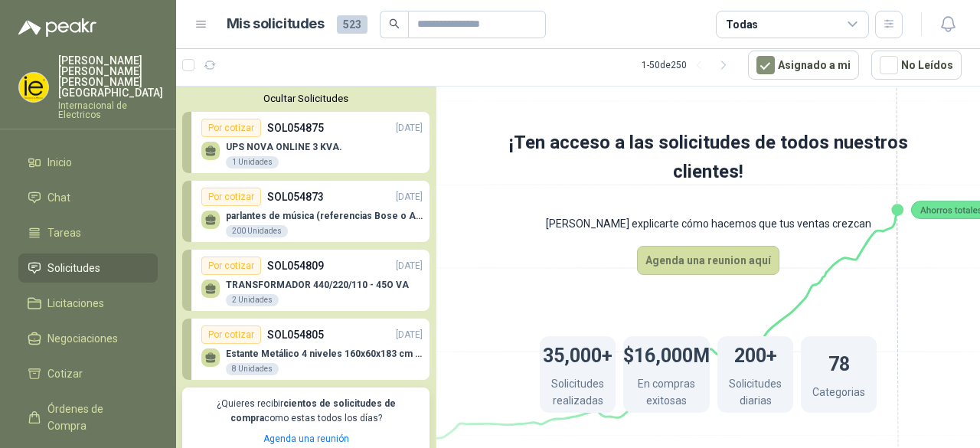
click at [312, 148] on p "UPS NOVA ONLINE 3 KVA." at bounding box center [284, 147] width 116 height 11
click at [319, 146] on p "UPS NOVA ONLINE 3 KVA." at bounding box center [284, 147] width 116 height 11
click at [723, 65] on button "button" at bounding box center [723, 65] width 24 height 24
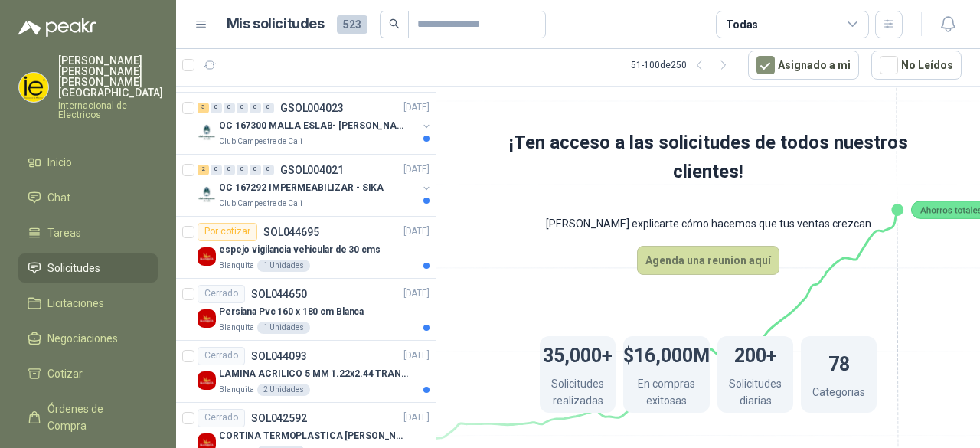
scroll to position [3163, 0]
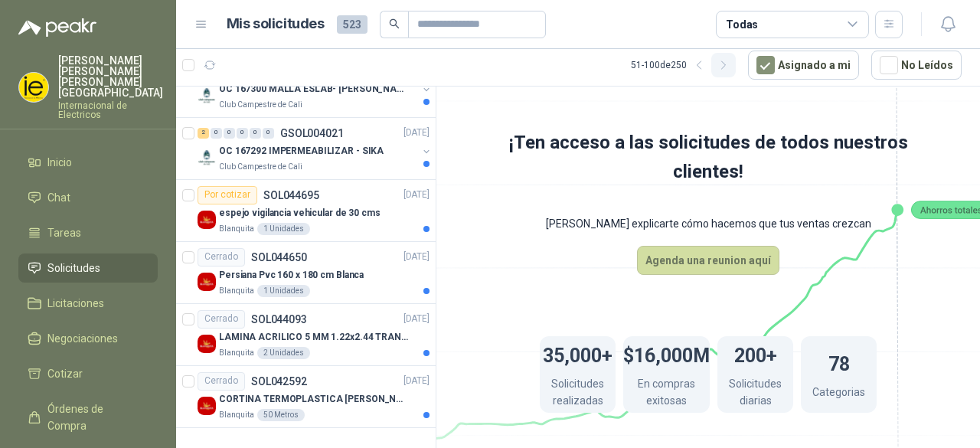
click at [730, 73] on button "button" at bounding box center [723, 65] width 24 height 24
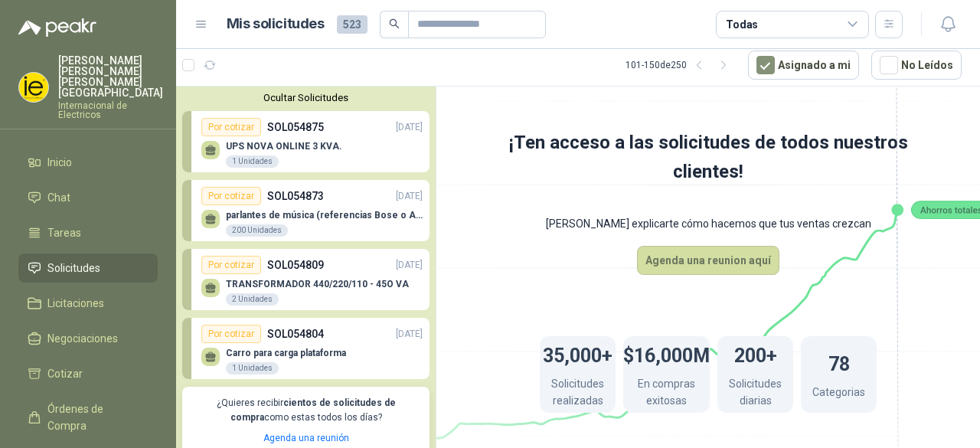
scroll to position [0, 0]
click at [732, 71] on button "button" at bounding box center [723, 65] width 24 height 24
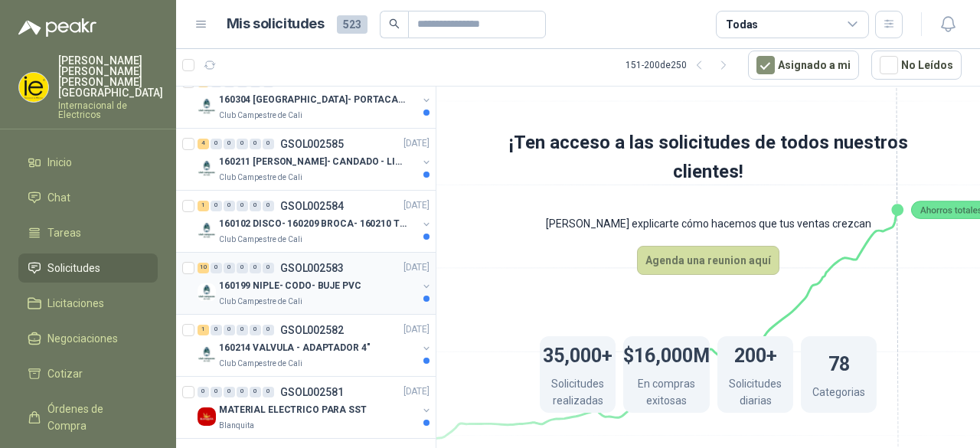
scroll to position [2857, 0]
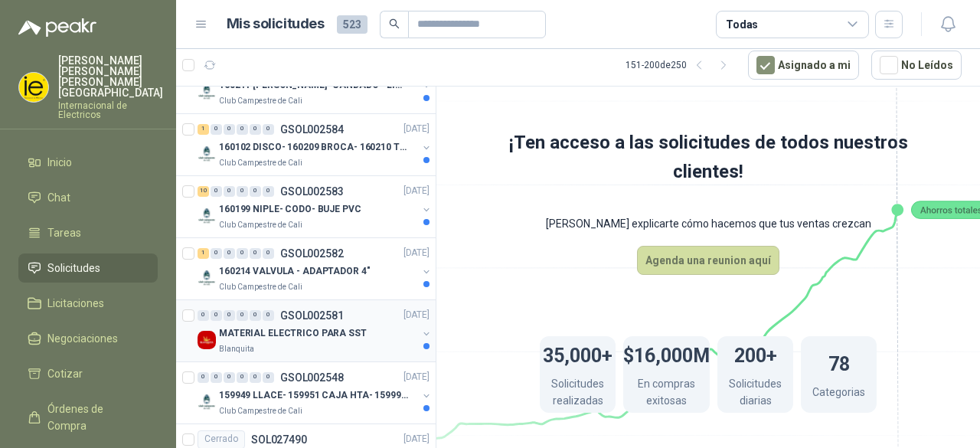
click at [331, 326] on p "MATERIAL ELECTRICO PARA SST" at bounding box center [293, 333] width 148 height 15
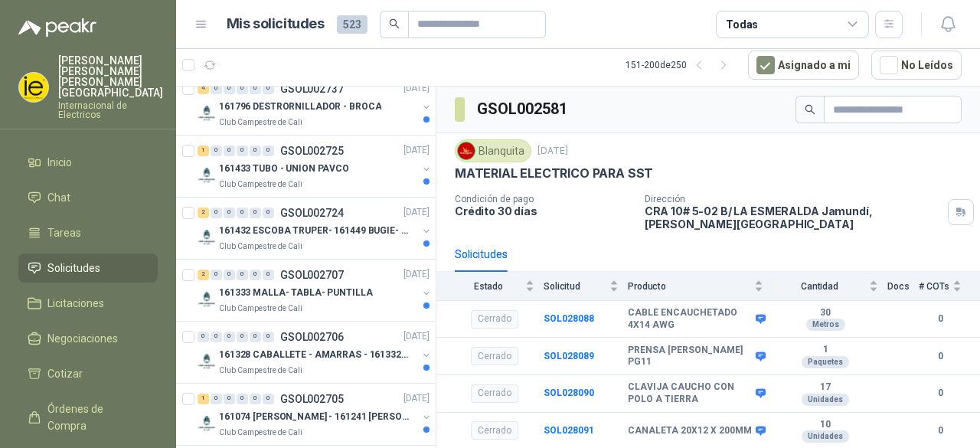
scroll to position [1709, 0]
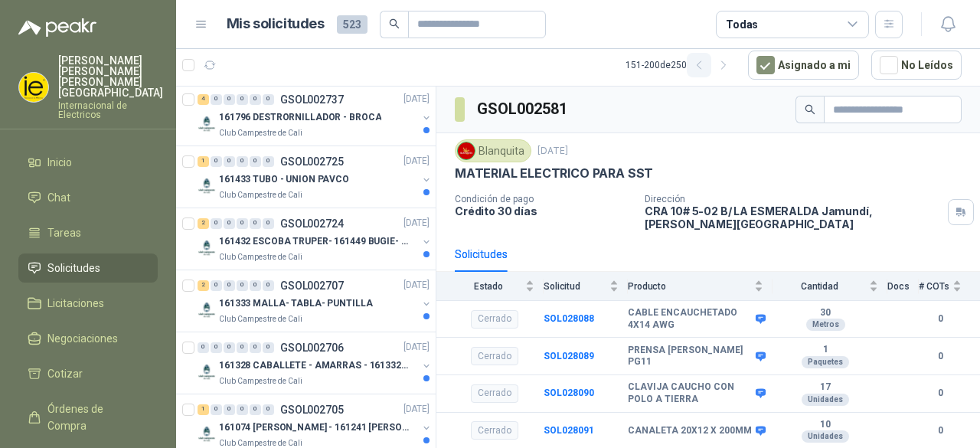
click at [703, 68] on icon "button" at bounding box center [699, 65] width 13 height 13
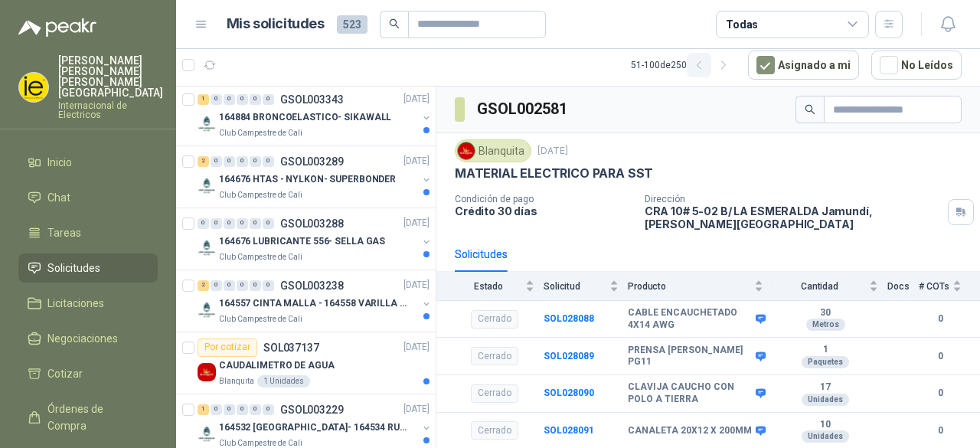
click at [698, 65] on button "button" at bounding box center [699, 65] width 24 height 24
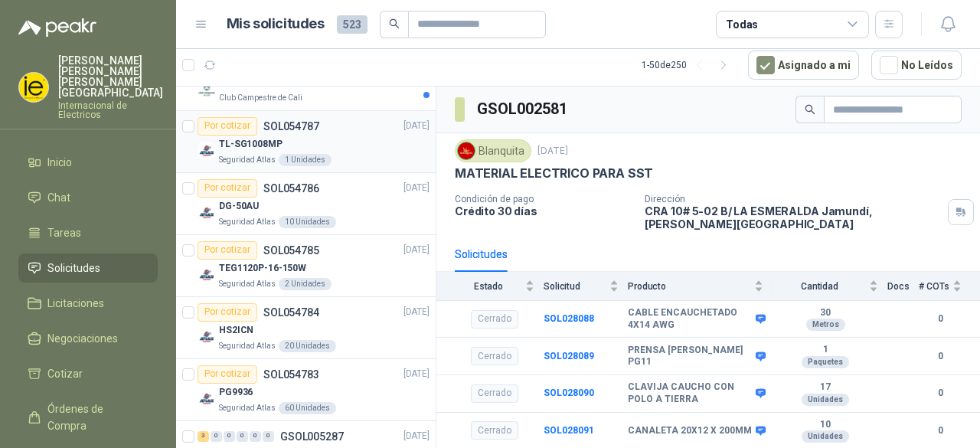
scroll to position [637, 0]
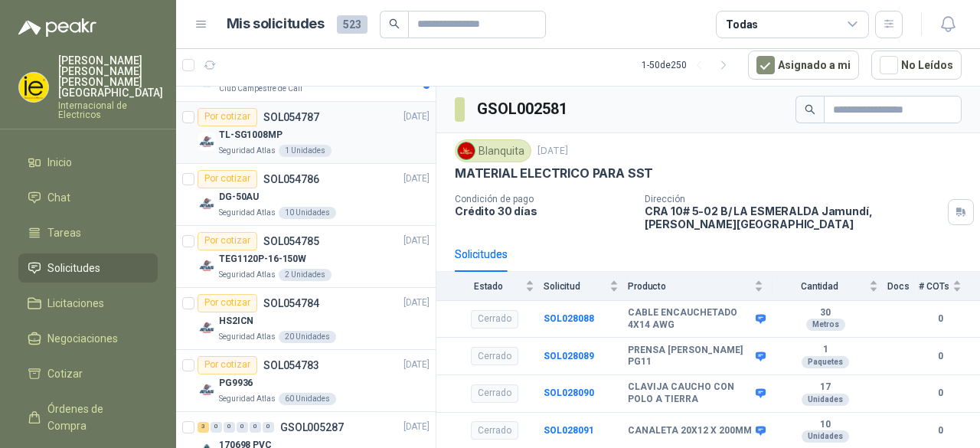
click at [342, 139] on div "TL-SG1008MP" at bounding box center [324, 135] width 211 height 18
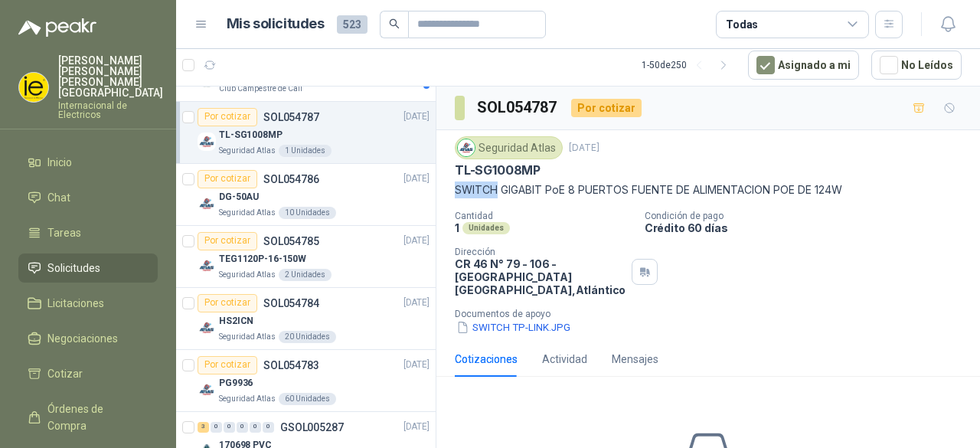
drag, startPoint x: 453, startPoint y: 191, endPoint x: 497, endPoint y: 187, distance: 43.8
click at [497, 187] on div "Seguridad Atlas [DATE] TL-SG1008MP SWITCH GIGABIT [PERSON_NAME] 8 PUERTOS FUENT…" at bounding box center [707, 235] width 543 height 211
copy p "SWITCH"
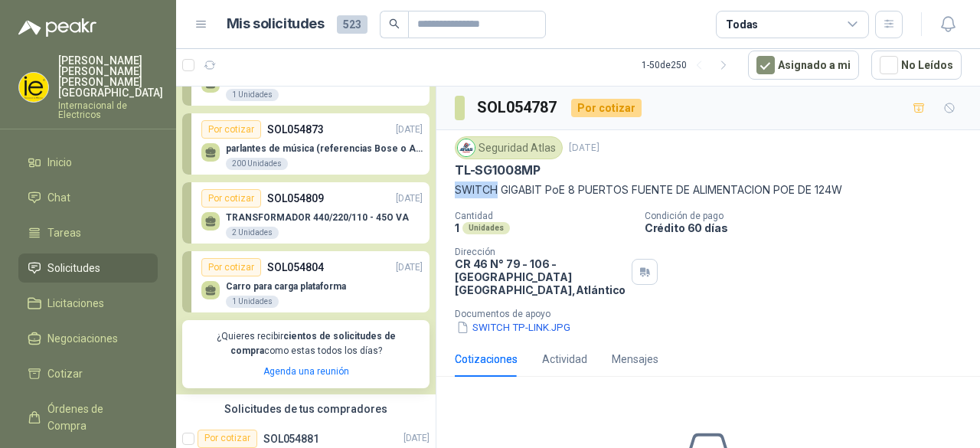
scroll to position [153, 0]
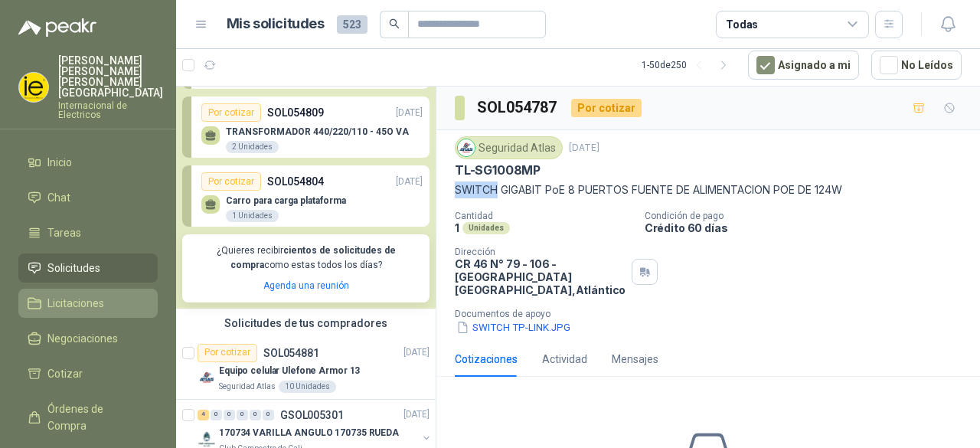
click at [68, 295] on span "Licitaciones" at bounding box center [75, 303] width 57 height 17
